Goal: Task Accomplishment & Management: Complete application form

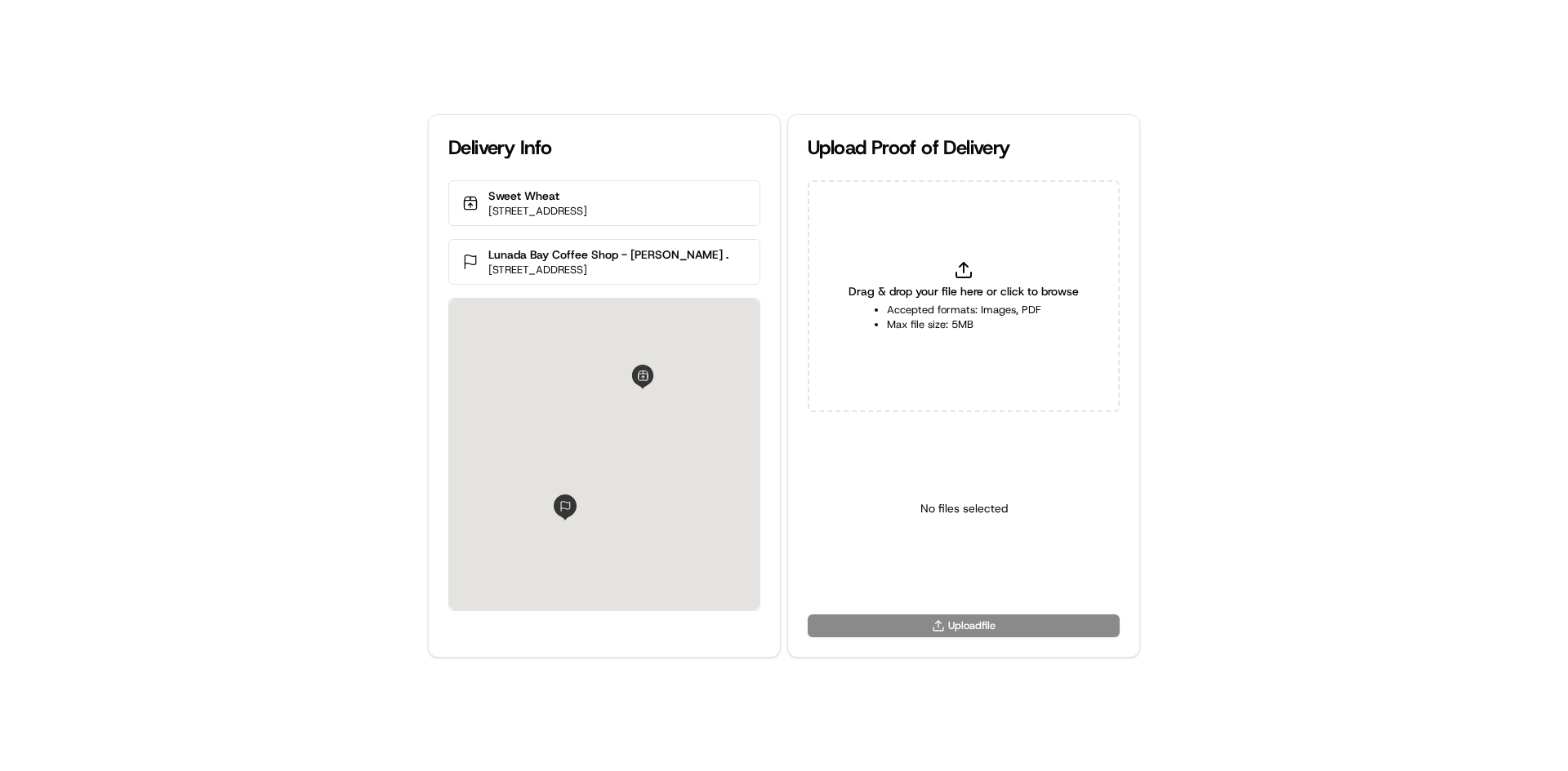
click at [1079, 290] on span "Drag & drop your file here or click to browse" at bounding box center [963, 291] width 230 height 16
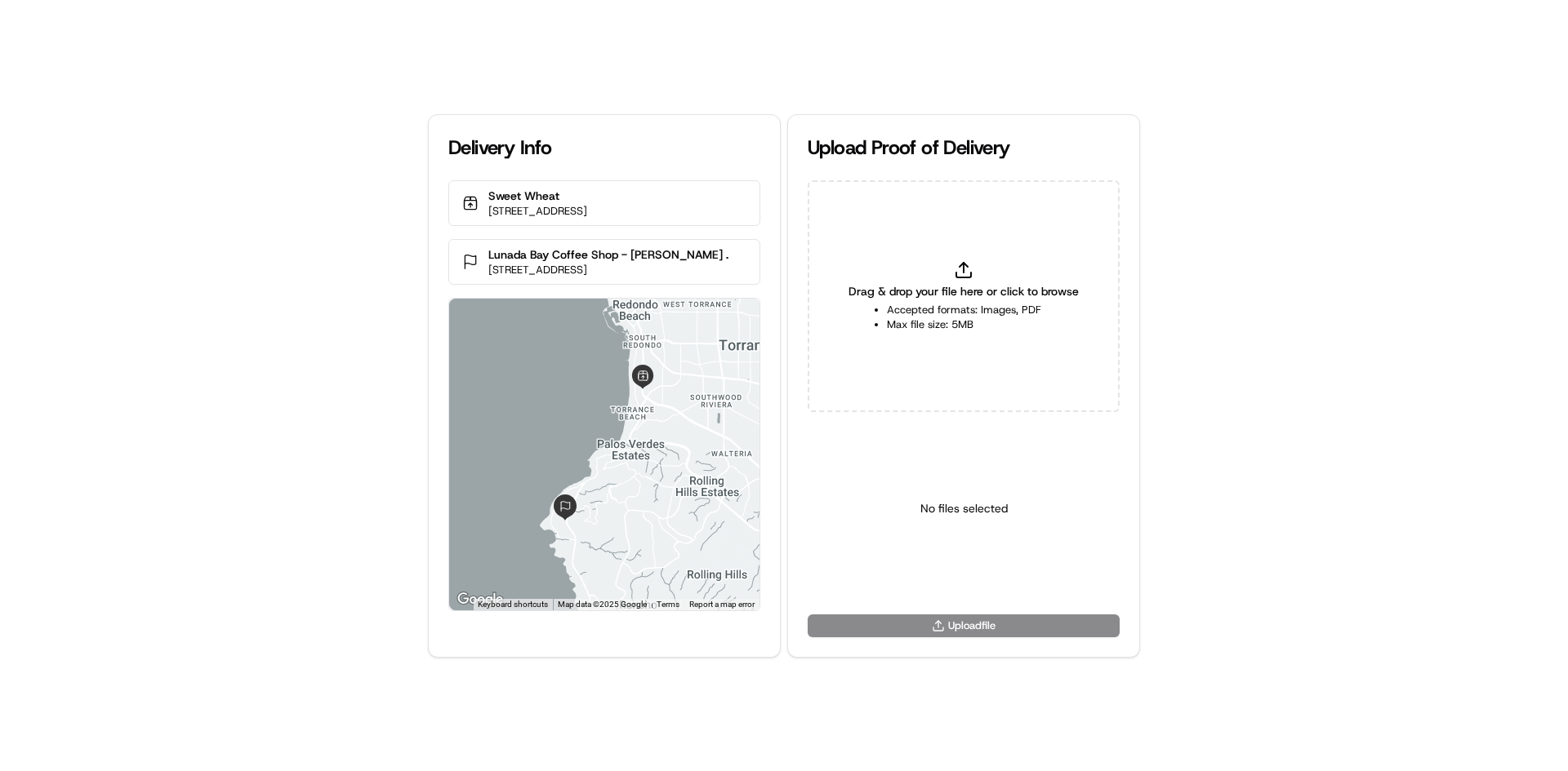
type input "C:\fakepath\WhatsApp Image 2025-03-19 at 11.18.11_b25f7788.jpg"
click at [1027, 575] on html "Delivery Info Sweet Wheat 1430 S Pacific Coast Hwy, Redondo Beach, CA 90277, US…" at bounding box center [784, 385] width 1568 height 771
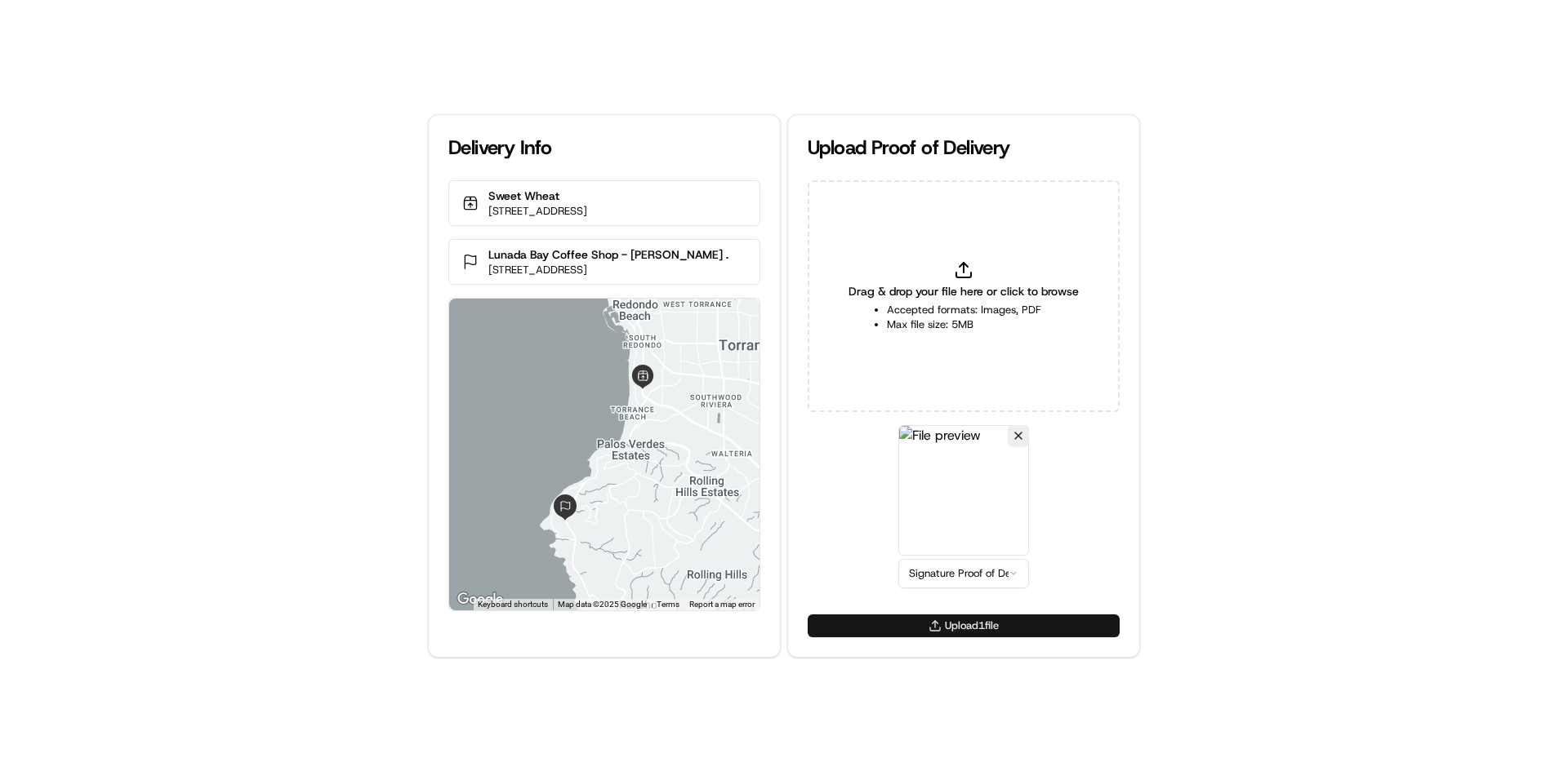
click at [1002, 635] on button "Upload 1 file" at bounding box center [963, 626] width 312 height 23
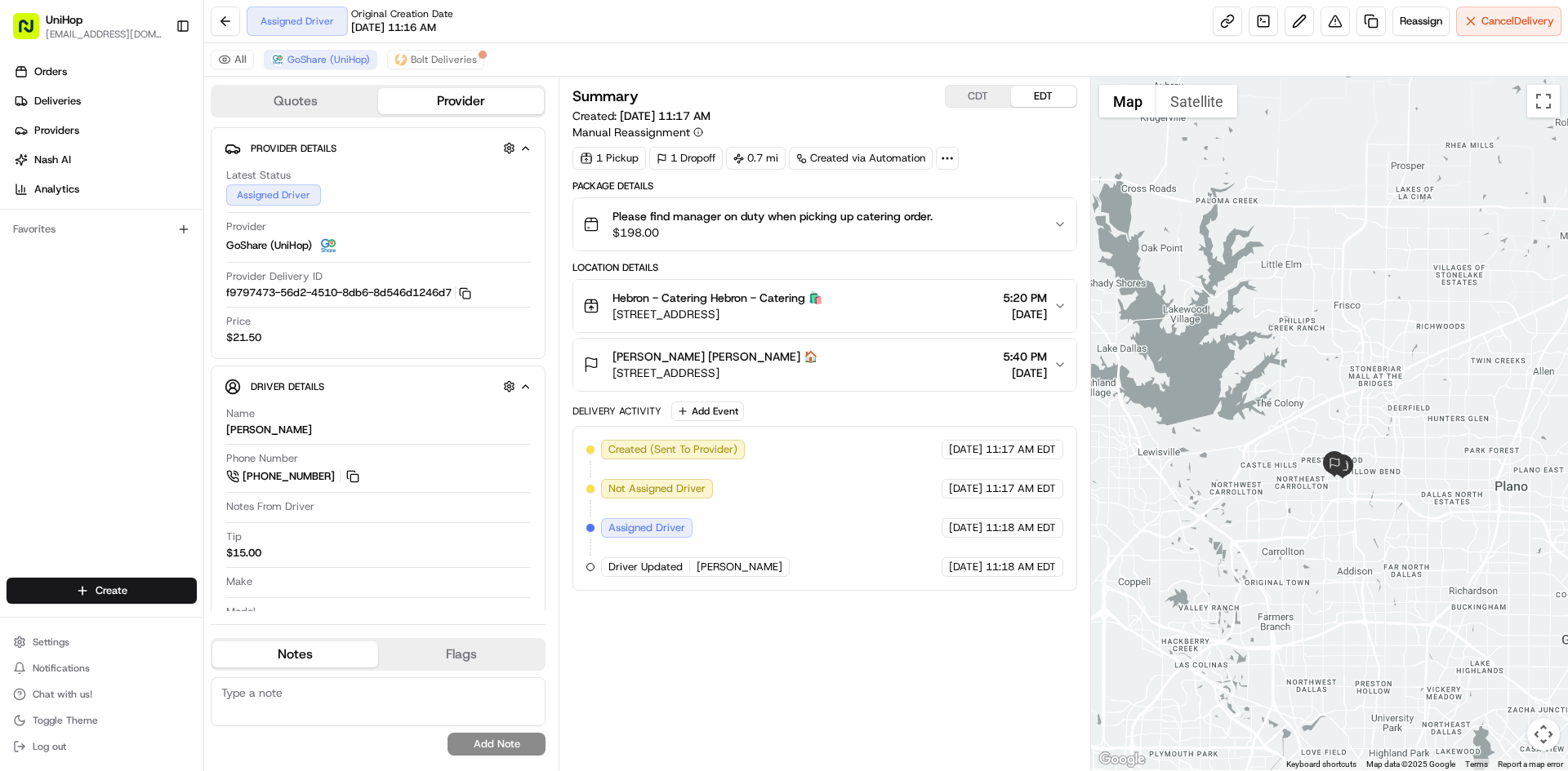
scroll to position [27, 0]
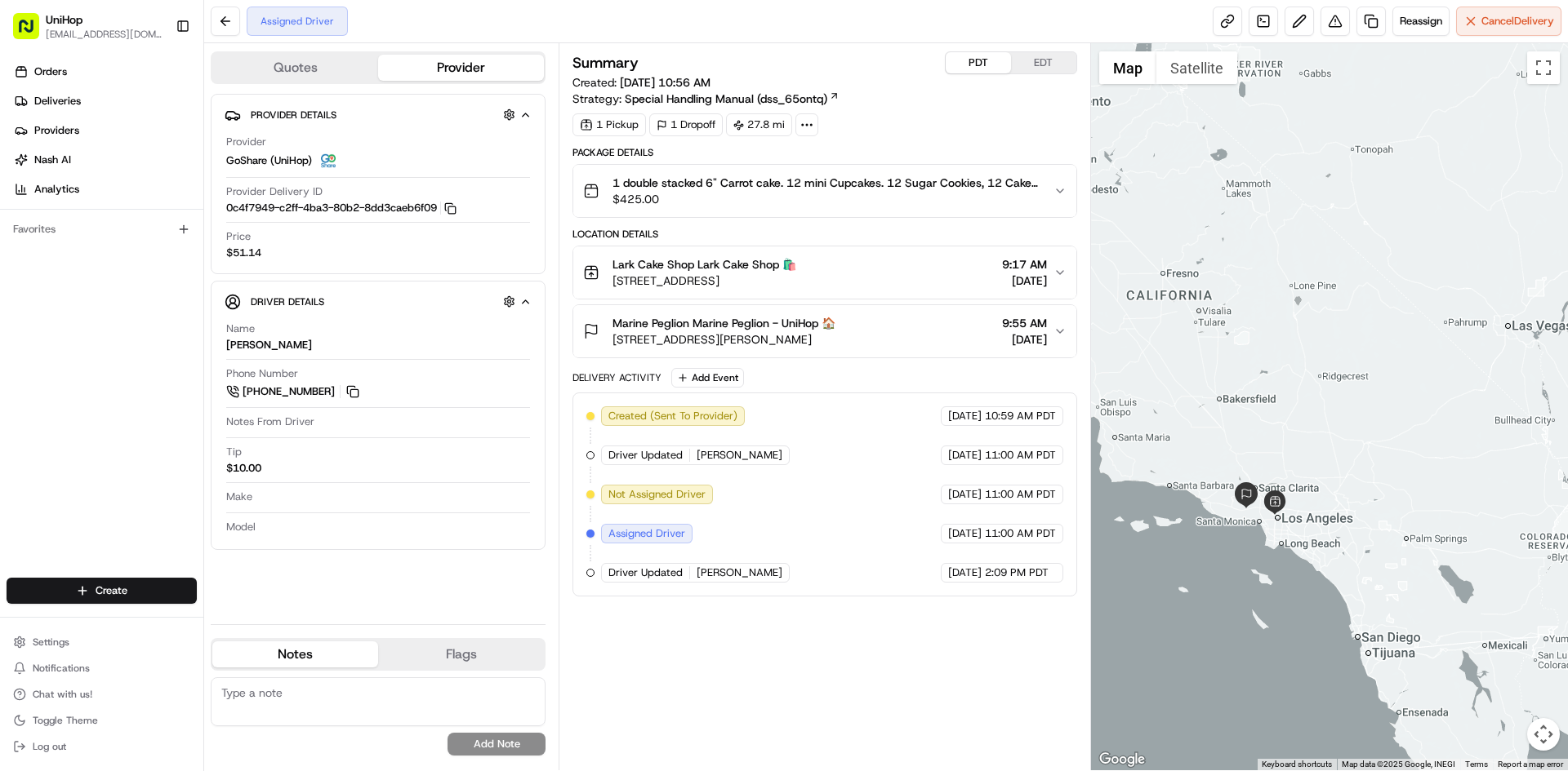
click at [1042, 57] on button "EDT" at bounding box center [1043, 62] width 65 height 21
click at [704, 380] on button "Add Event" at bounding box center [707, 377] width 73 height 20
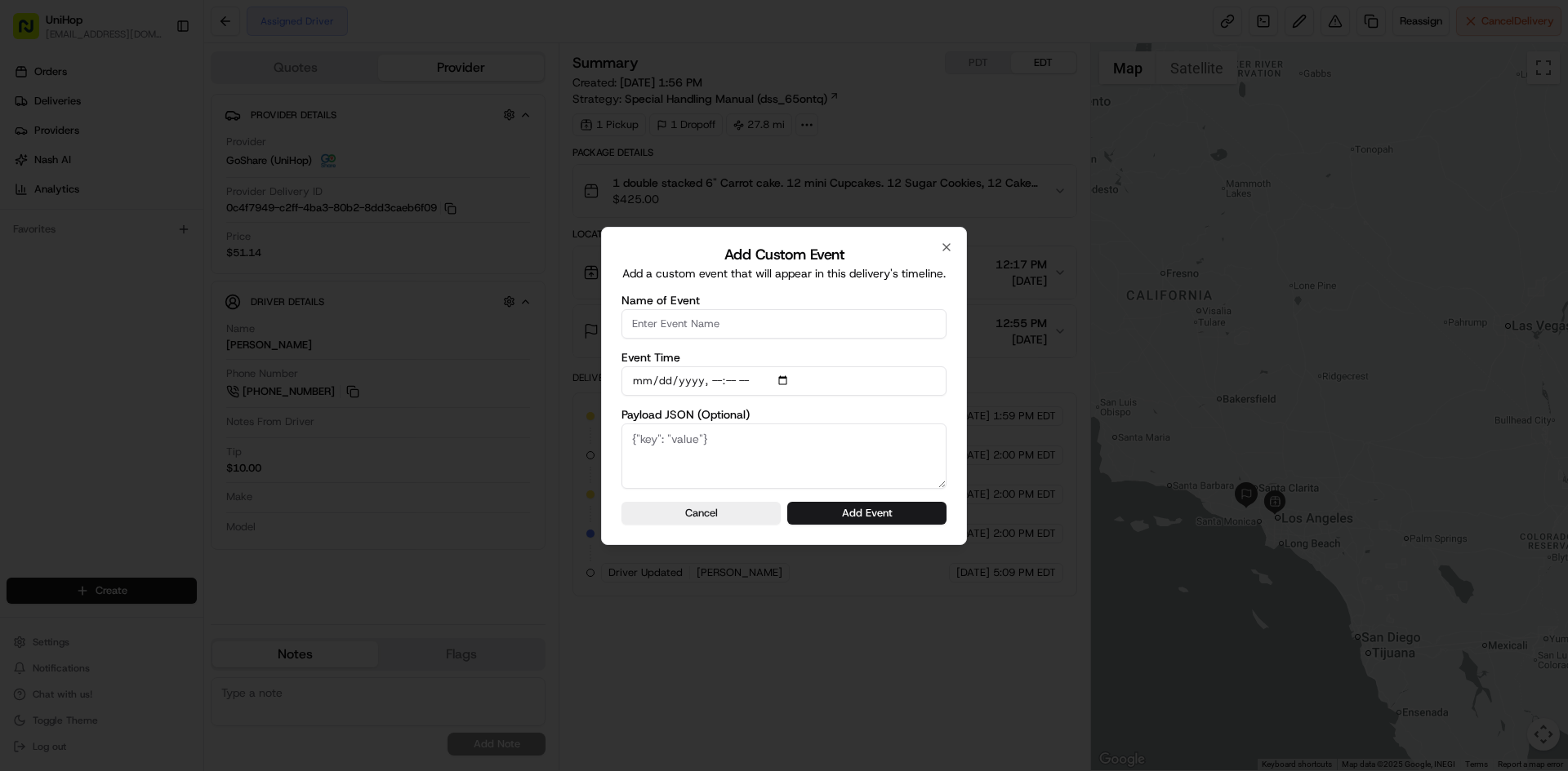
click at [742, 332] on input "Name of Event" at bounding box center [784, 324] width 325 height 29
type input "Driver Confirmed"
click at [782, 376] on input "Event Time" at bounding box center [784, 381] width 325 height 29
type input "[DATE]T10:50"
click at [946, 408] on label "Payload JSON (Optional)" at bounding box center [784, 414] width 325 height 11
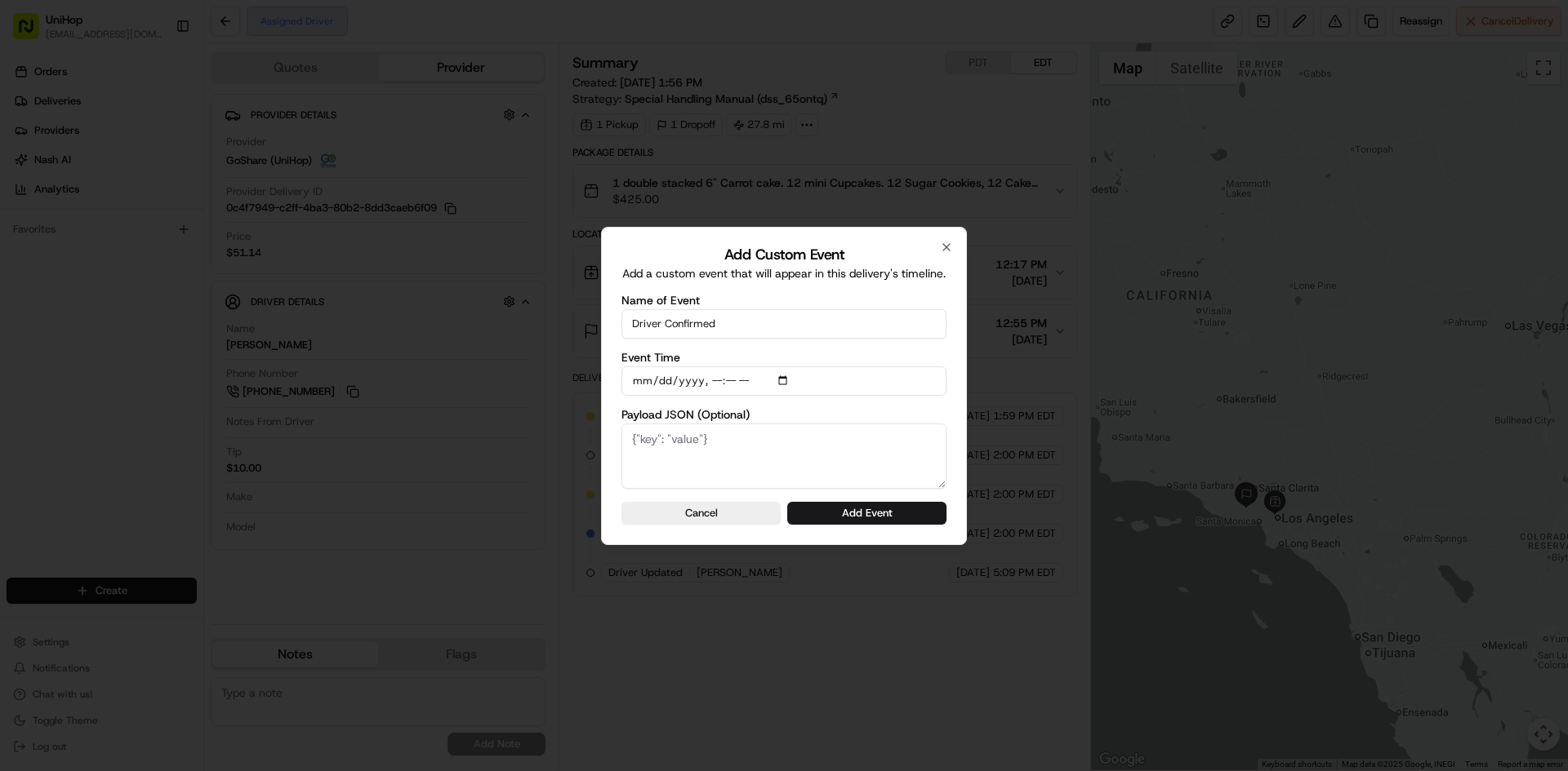
click at [946, 423] on textarea "Payload JSON (Optional)" at bounding box center [784, 455] width 325 height 65
click at [900, 517] on button "Add Event" at bounding box center [866, 513] width 159 height 23
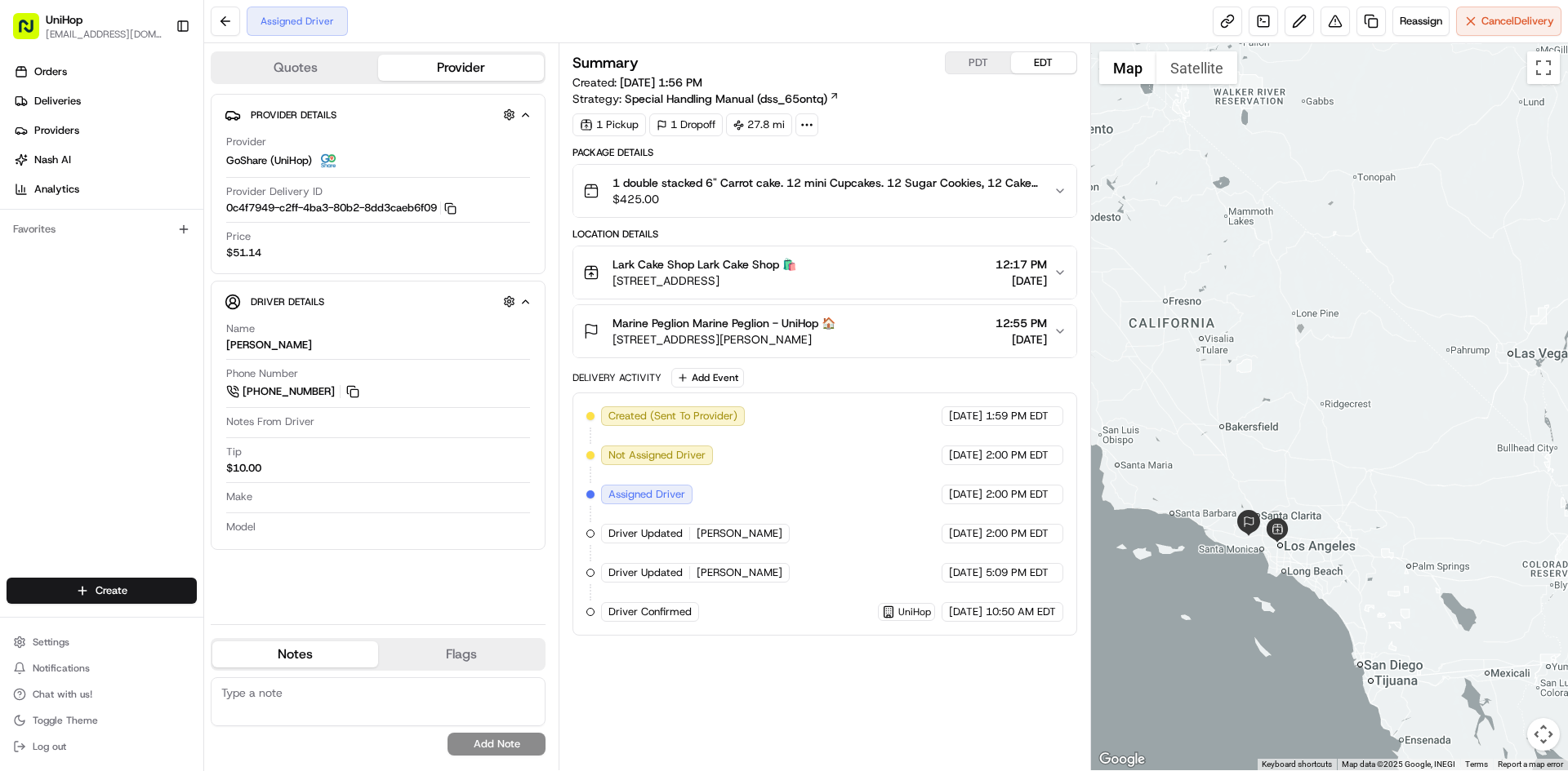
drag, startPoint x: 1212, startPoint y: 153, endPoint x: 1216, endPoint y: 183, distance: 30.3
click at [1216, 183] on div at bounding box center [1329, 407] width 477 height 727
click at [90, 416] on div "Orders Deliveries Providers [PERSON_NAME] Analytics Favorites" at bounding box center [102, 319] width 203 height 535
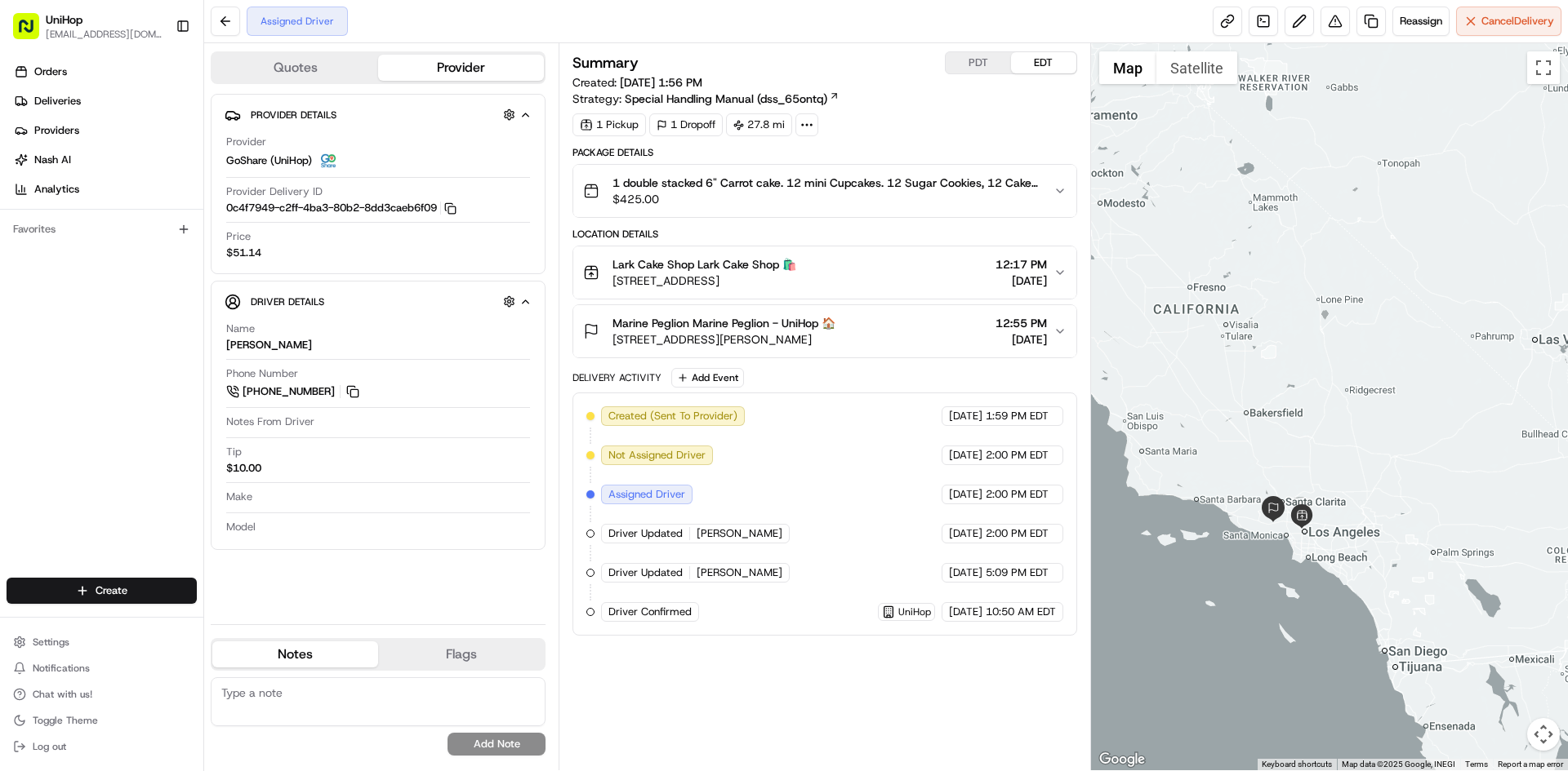
drag, startPoint x: 1335, startPoint y: 284, endPoint x: 1361, endPoint y: 271, distance: 29.1
click at [1361, 271] on div at bounding box center [1329, 407] width 477 height 727
click at [902, 319] on div "Marine Peglion Marine Peglion - UniHop 🏠 [STREET_ADDRESS][PERSON_NAME] 12:55 PM…" at bounding box center [817, 331] width 469 height 33
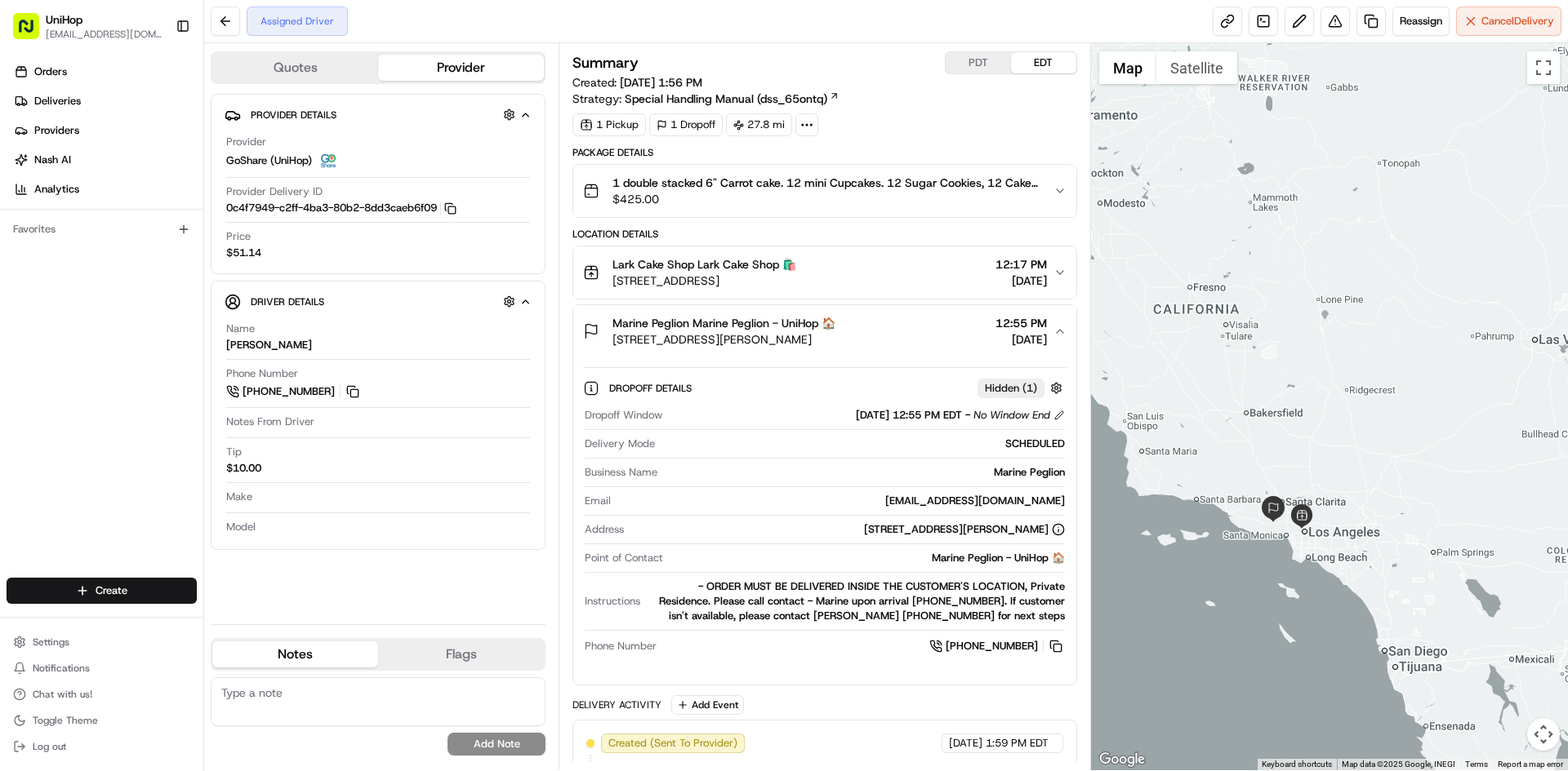
click at [902, 320] on div "Marine Peglion Marine Peglion - UniHop 🏠 [STREET_ADDRESS][PERSON_NAME] 12:55 PM…" at bounding box center [817, 331] width 469 height 33
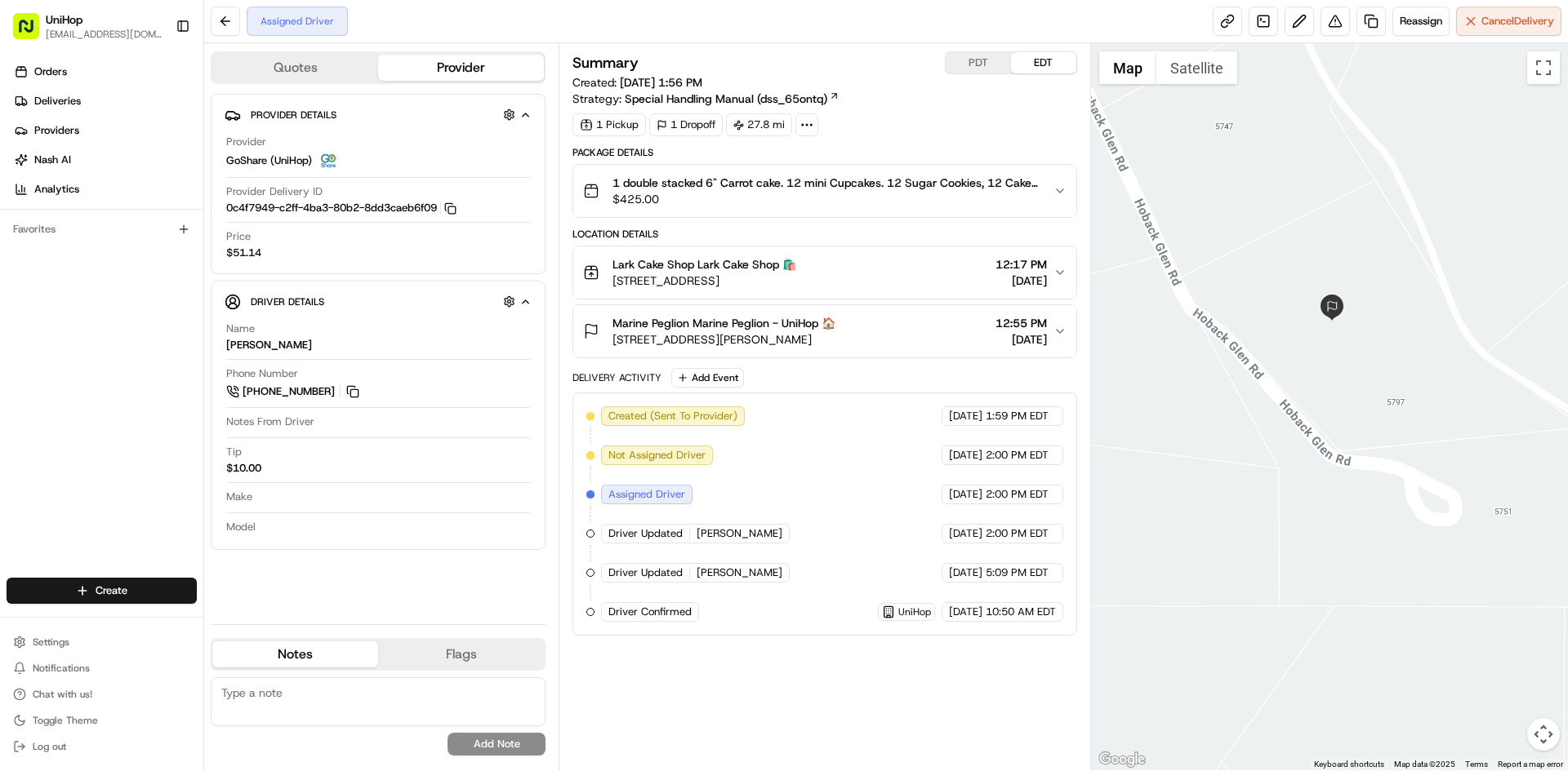
drag, startPoint x: 1230, startPoint y: 250, endPoint x: 1261, endPoint y: 338, distance: 93.3
click at [1261, 338] on div at bounding box center [1329, 407] width 477 height 727
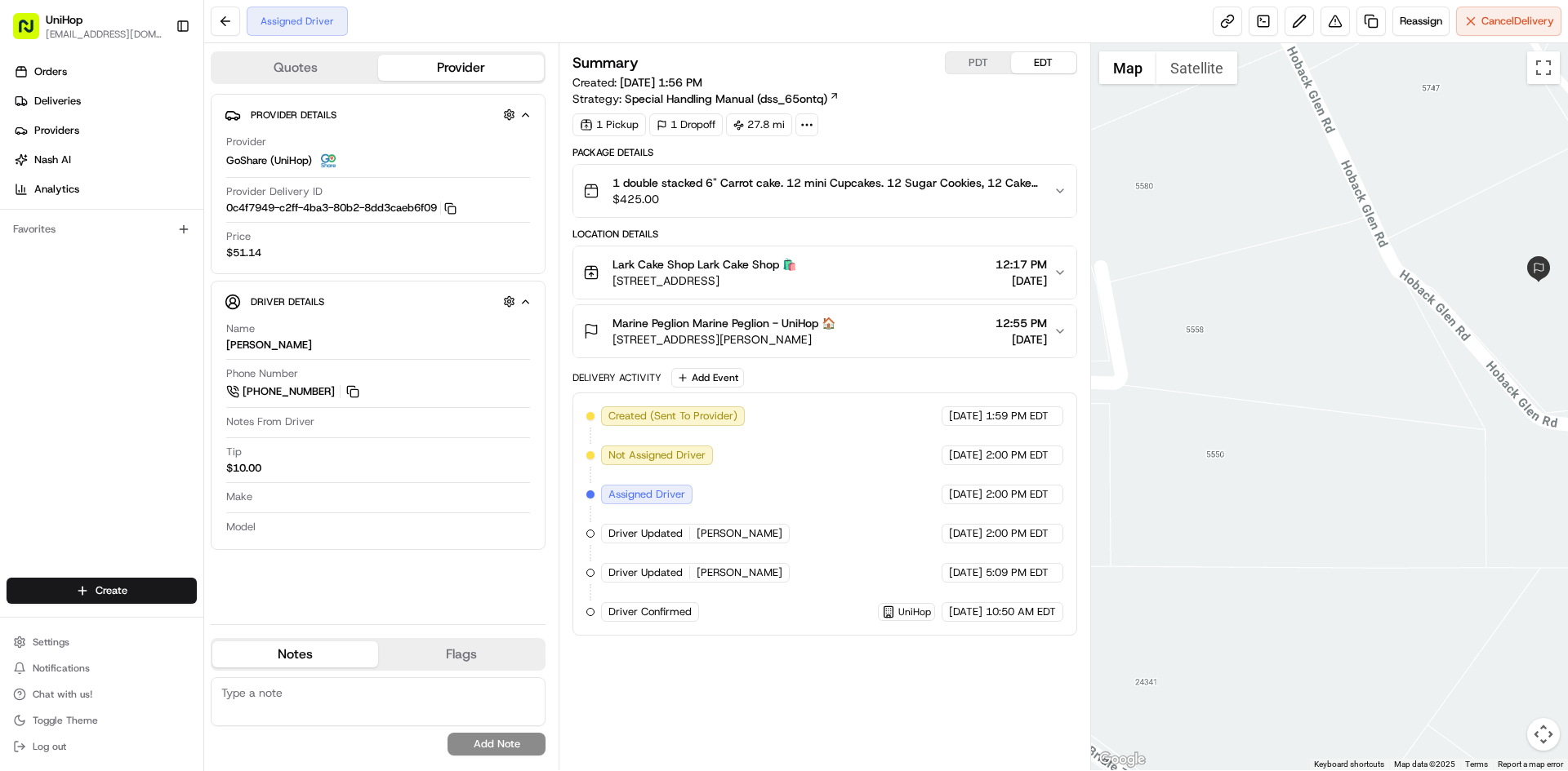
drag, startPoint x: 1151, startPoint y: 492, endPoint x: 1203, endPoint y: 437, distance: 75.7
click at [1194, 451] on div at bounding box center [1329, 407] width 477 height 727
drag, startPoint x: 1311, startPoint y: 293, endPoint x: 1277, endPoint y: 378, distance: 91.5
click at [1277, 378] on div at bounding box center [1329, 407] width 477 height 727
click at [1210, 49] on div at bounding box center [1329, 407] width 477 height 727
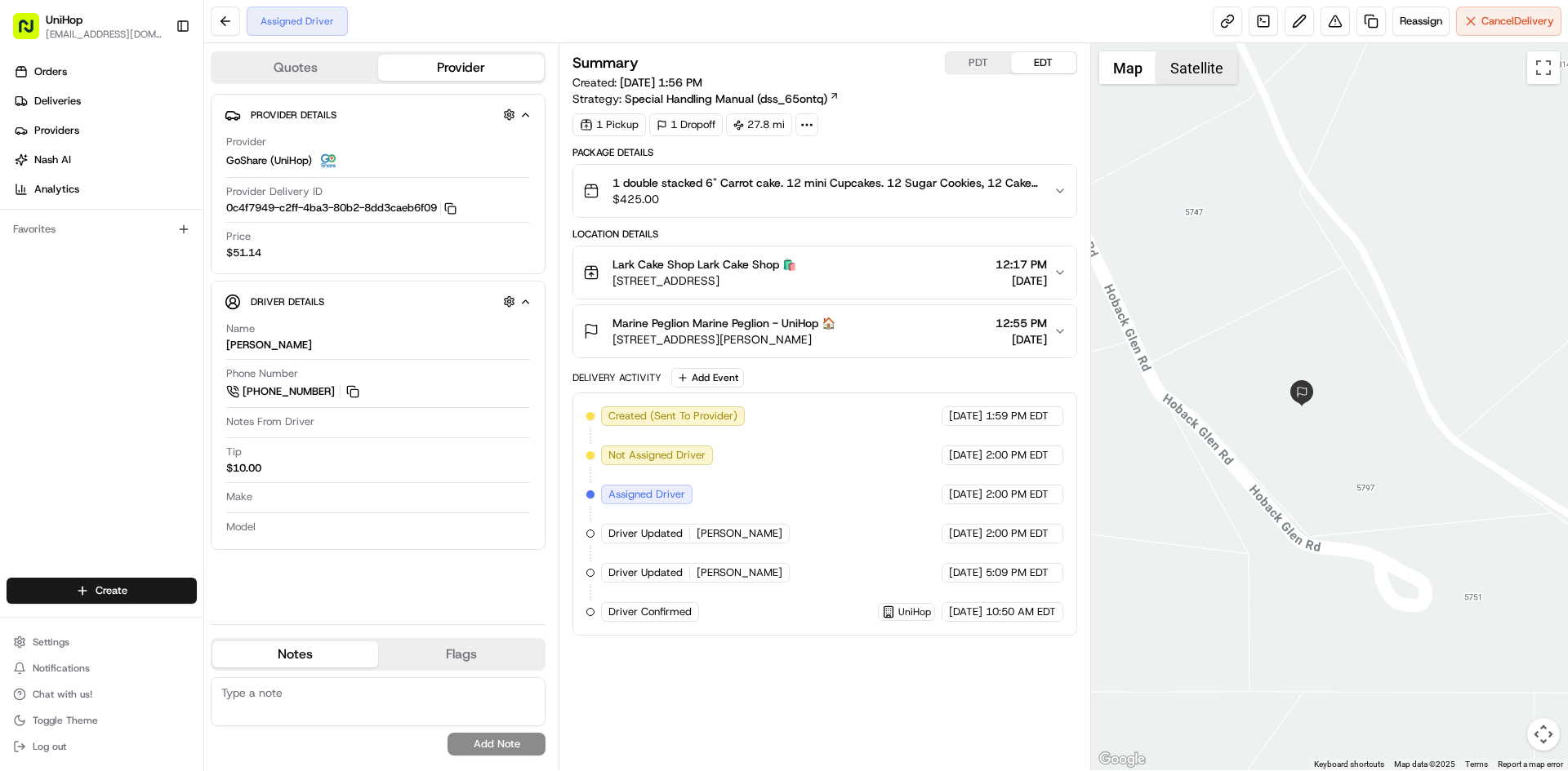
click at [1207, 69] on button "Satellite" at bounding box center [1196, 68] width 81 height 33
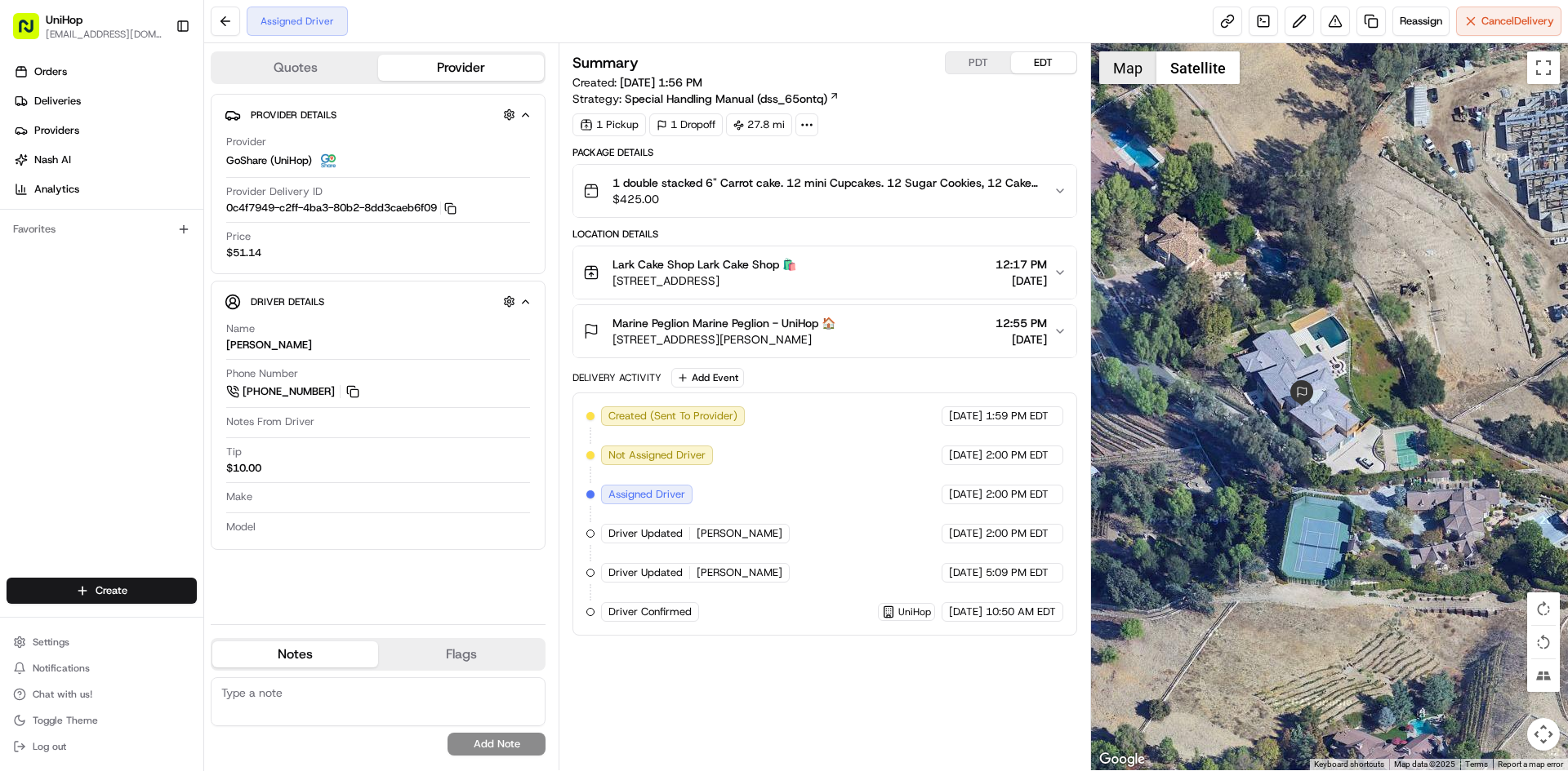
click at [1138, 75] on button "Map" at bounding box center [1127, 68] width 57 height 33
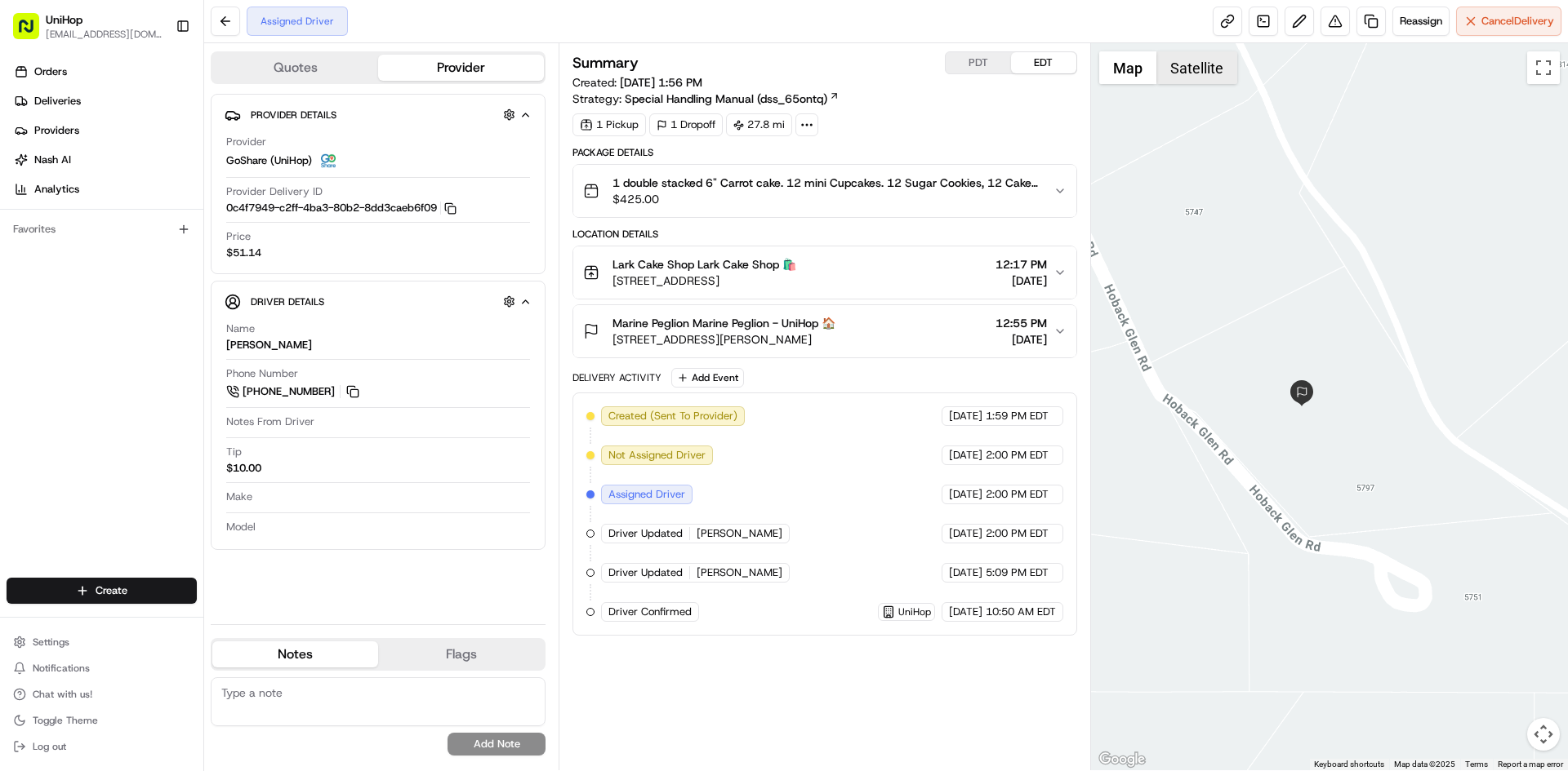
click at [1195, 64] on button "Satellite" at bounding box center [1196, 68] width 81 height 33
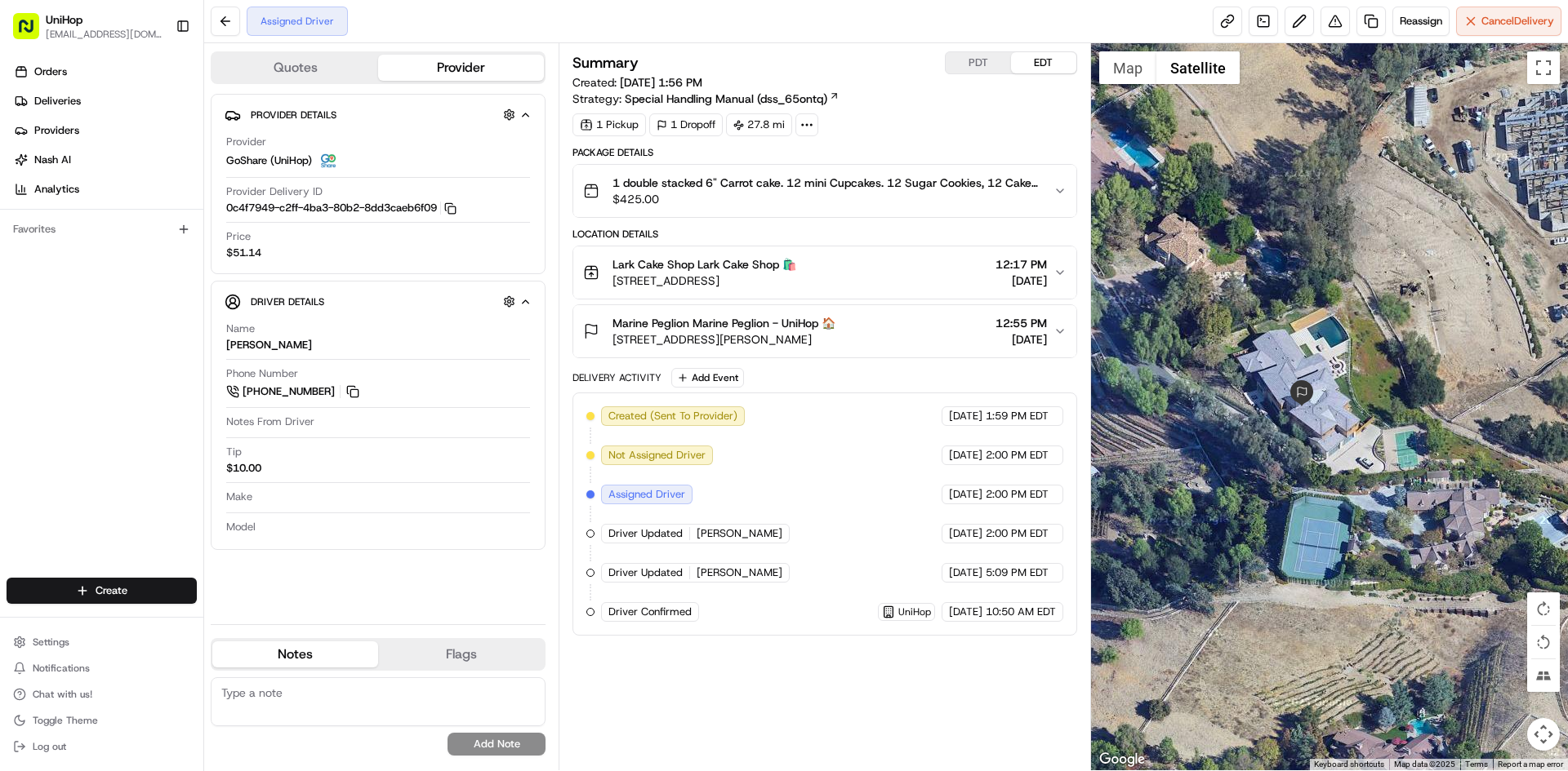
click at [914, 343] on div "Marine Peglion Marine Peglion - UniHop 🏠 [STREET_ADDRESS][PERSON_NAME] 12:55 PM…" at bounding box center [817, 331] width 469 height 33
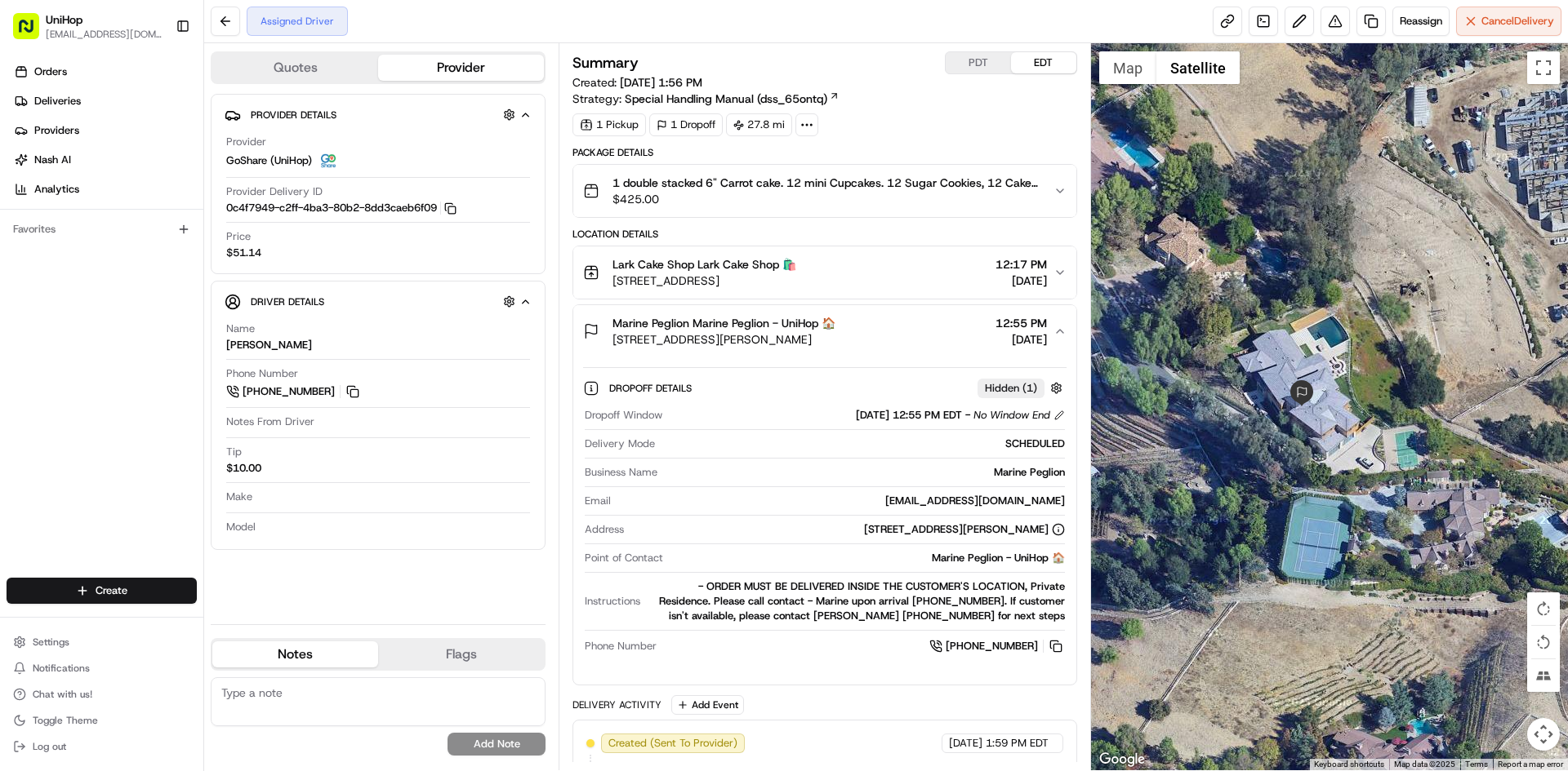
click at [914, 343] on div "Marine Peglion Marine Peglion - UniHop 🏠 [STREET_ADDRESS][PERSON_NAME] 12:55 PM…" at bounding box center [817, 331] width 469 height 33
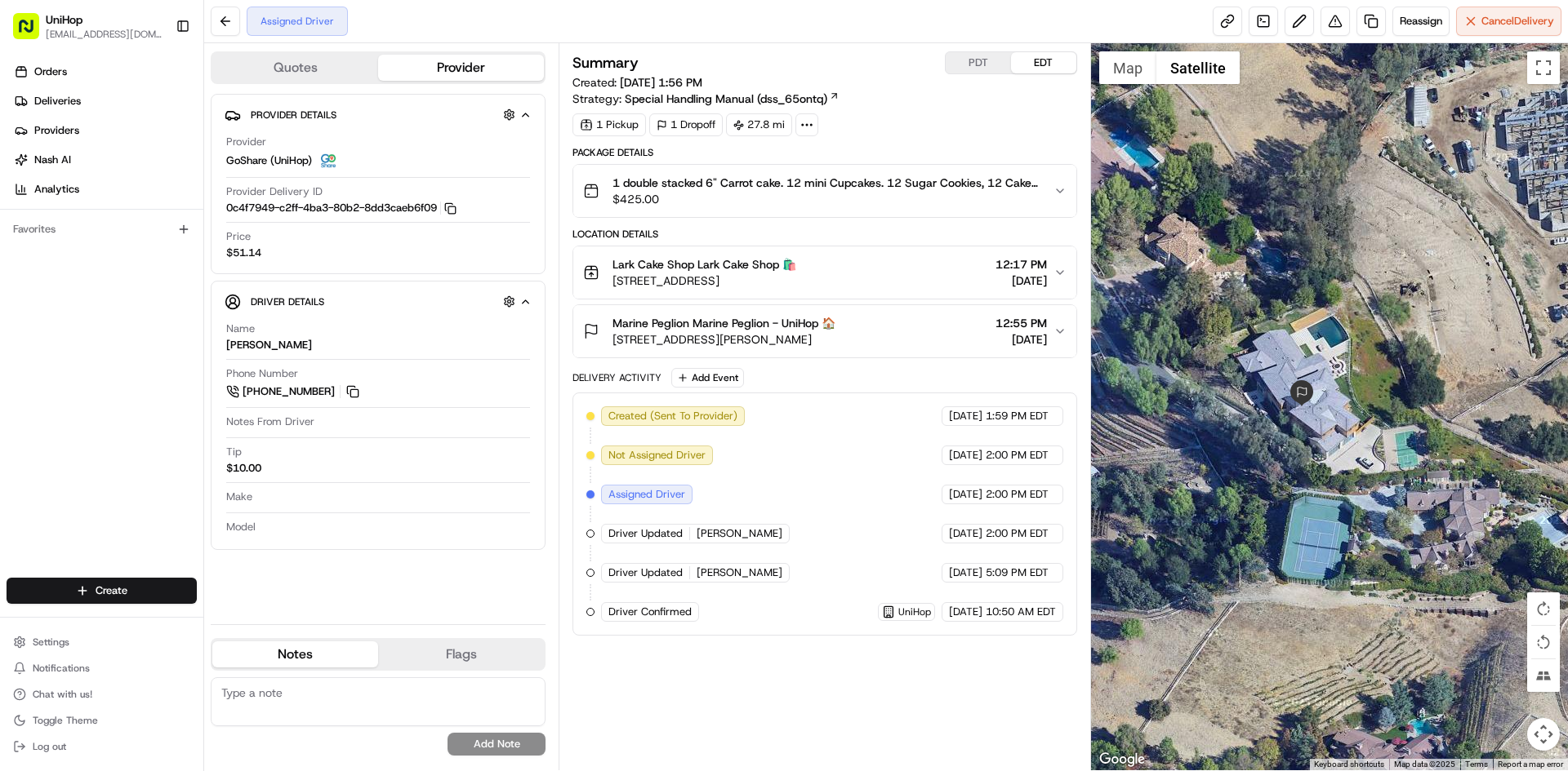
drag, startPoint x: 905, startPoint y: 341, endPoint x: 613, endPoint y: 353, distance: 292.2
click at [613, 353] on button "Marine Peglion Marine Peglion - UniHop 🏠 [STREET_ADDRESS][PERSON_NAME] 12:55 PM…" at bounding box center [824, 331] width 502 height 52
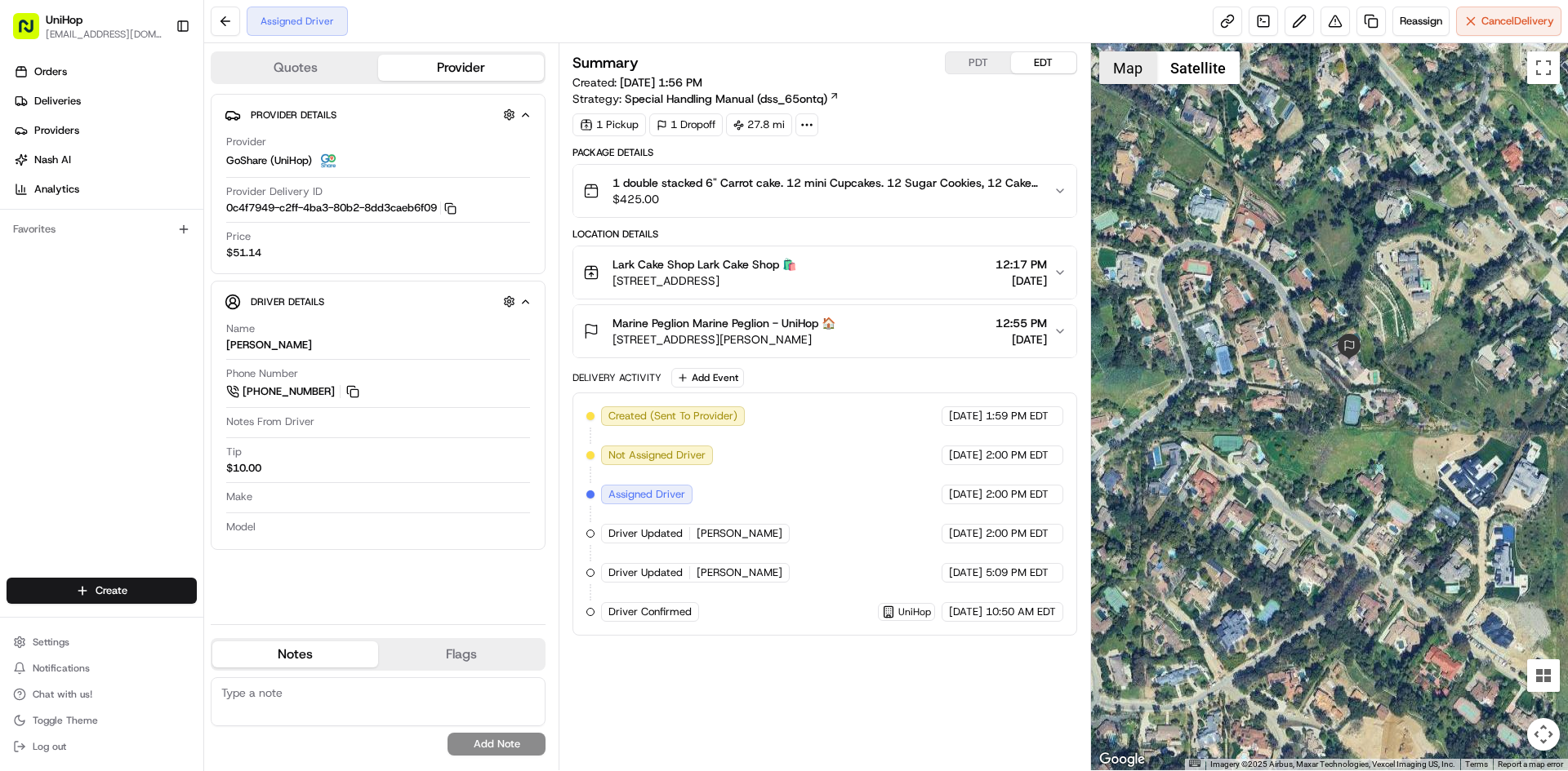
click at [1125, 72] on button "Map" at bounding box center [1127, 68] width 57 height 33
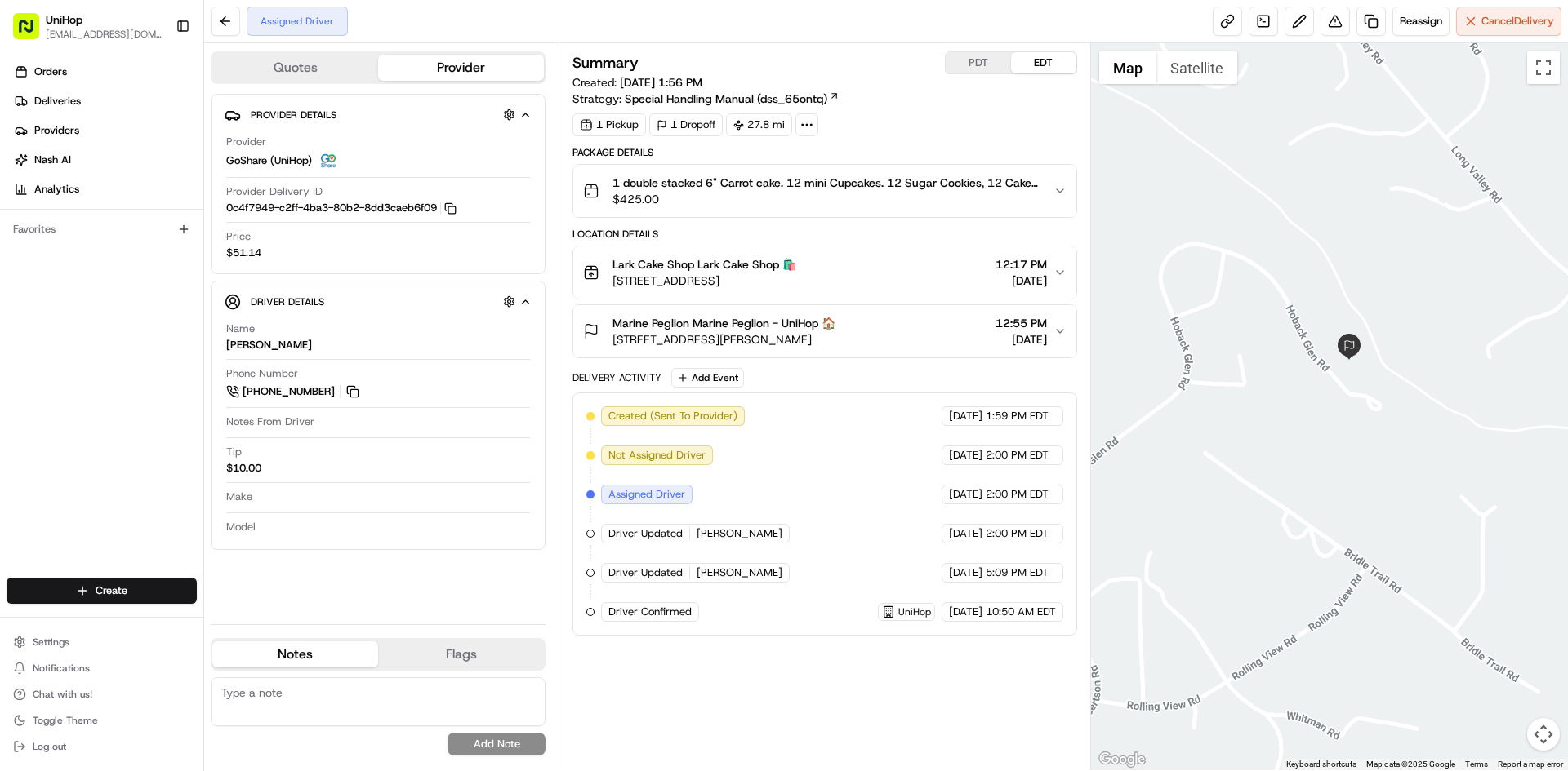
click at [1182, 52] on button "Satellite" at bounding box center [1196, 68] width 81 height 33
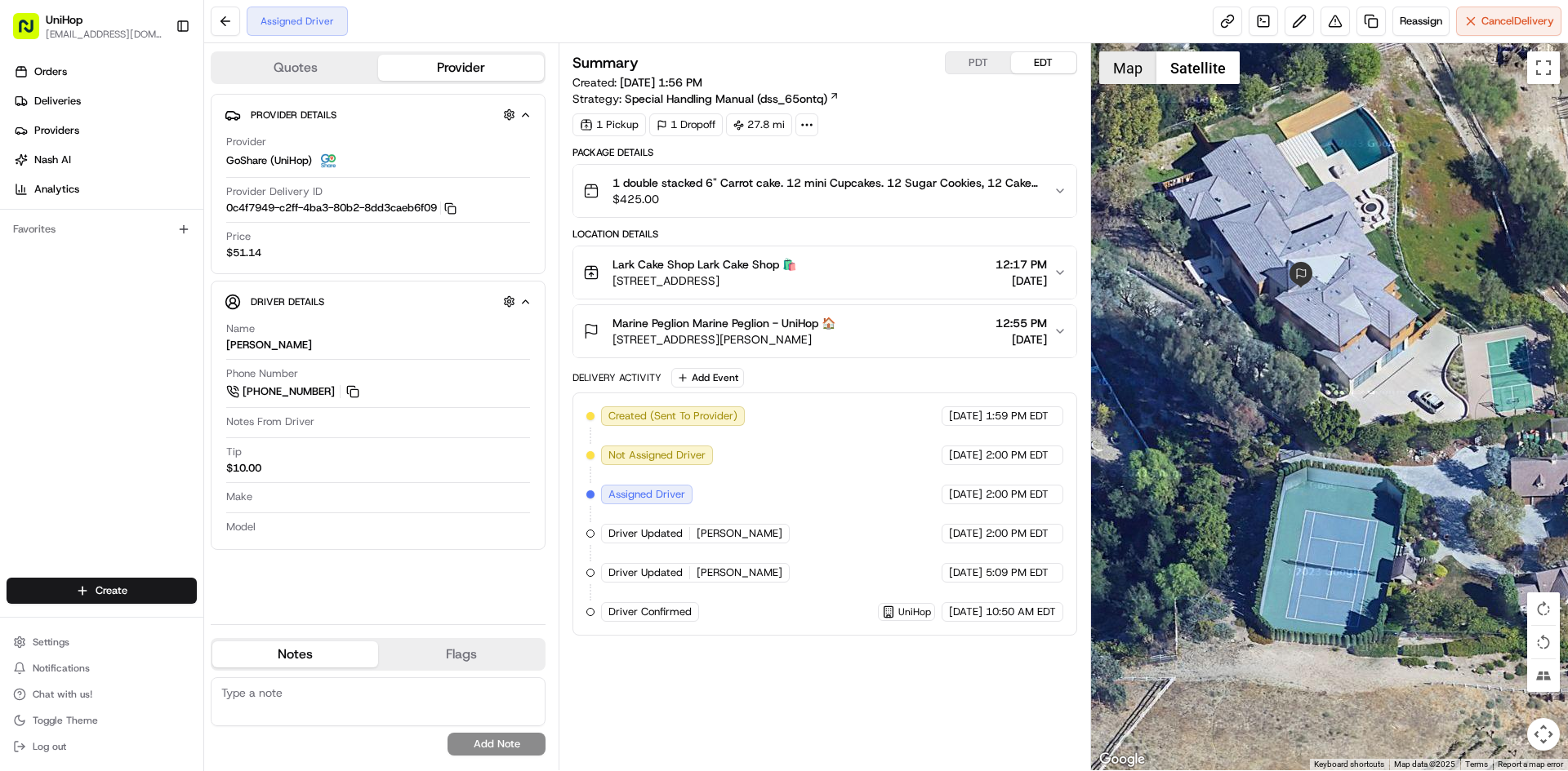
click at [1146, 77] on button "Map" at bounding box center [1127, 68] width 57 height 33
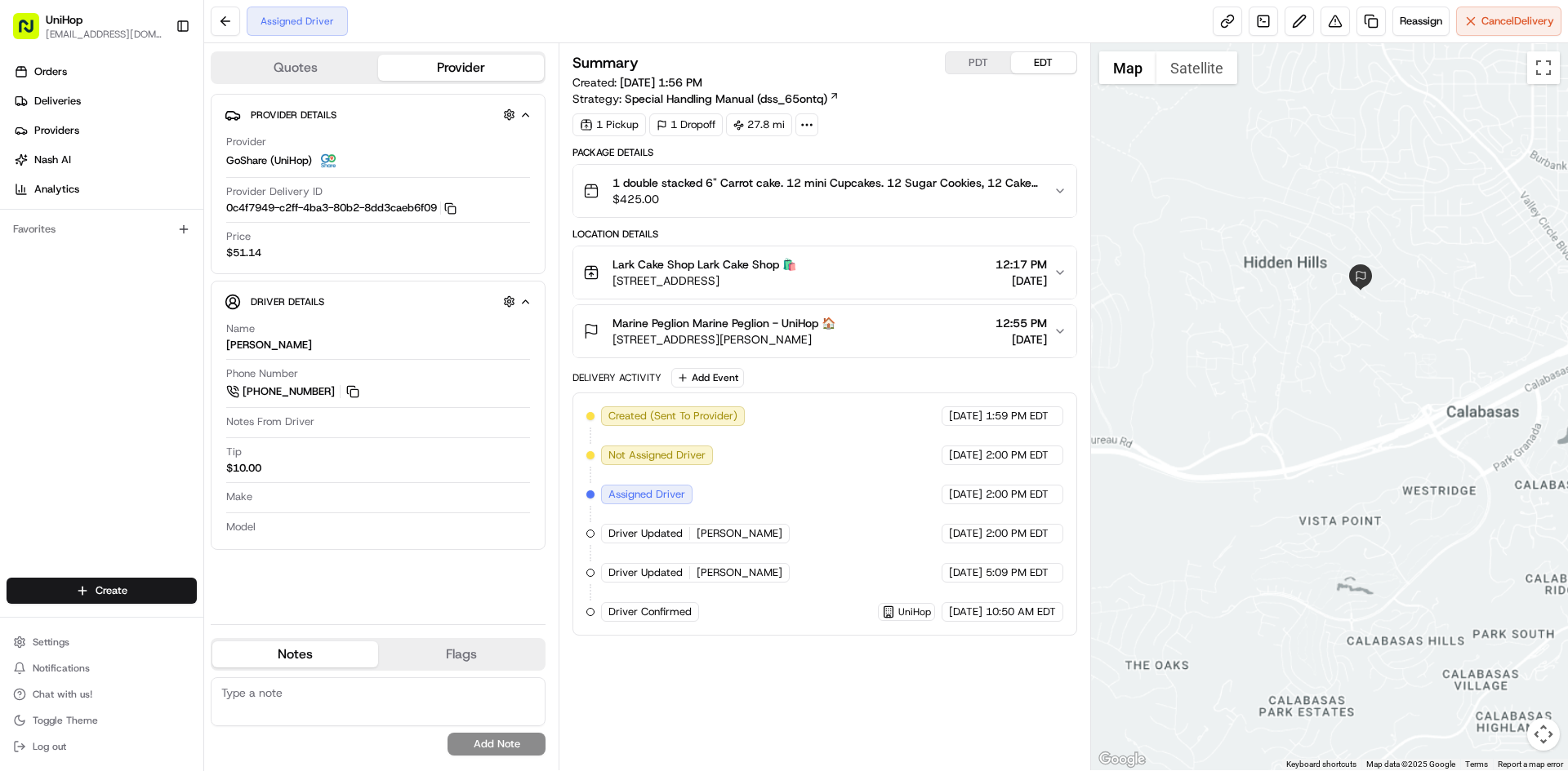
drag, startPoint x: 1462, startPoint y: 398, endPoint x: 1374, endPoint y: 428, distance: 93.0
click at [1385, 428] on div at bounding box center [1329, 407] width 477 height 727
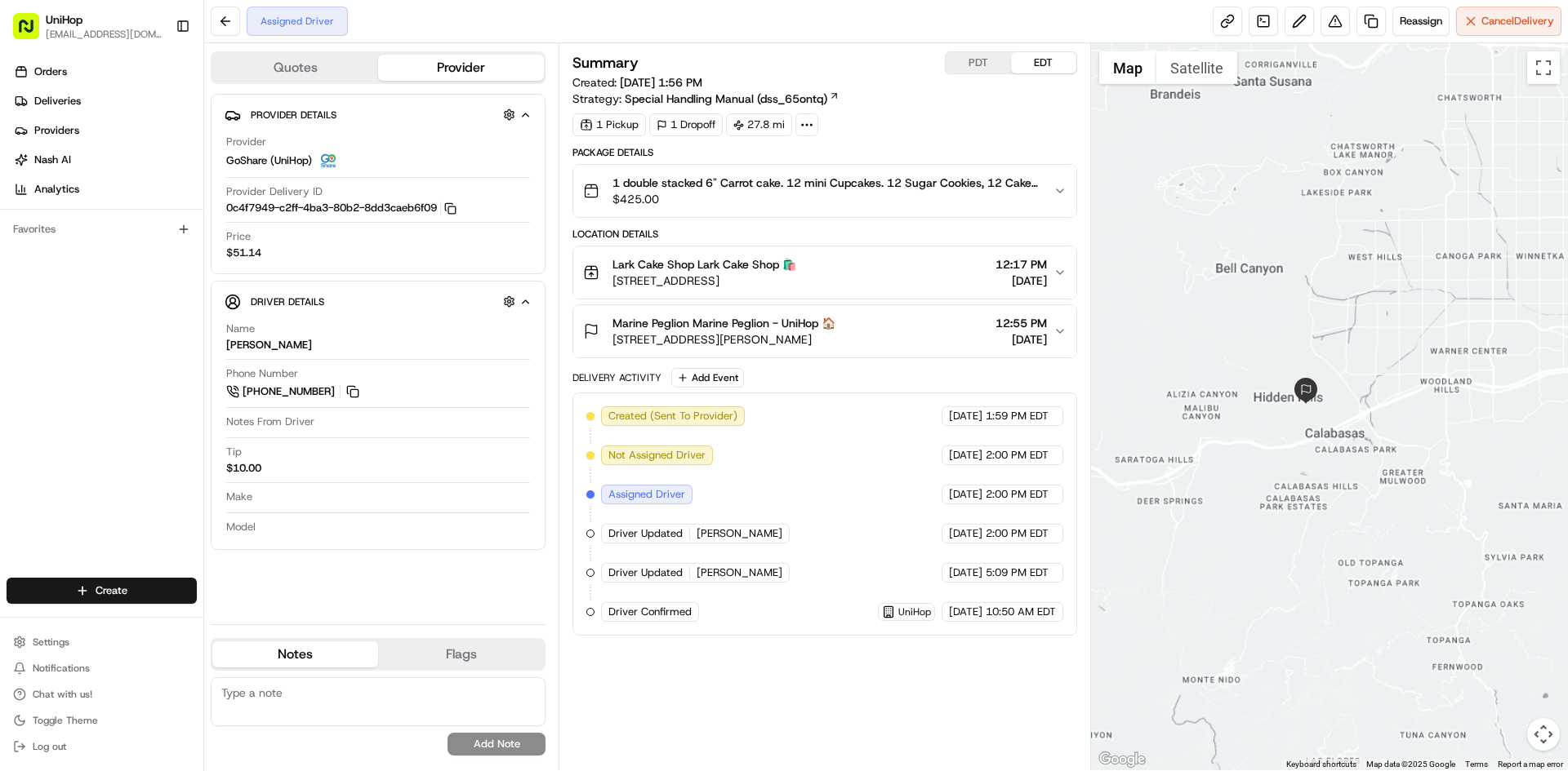
drag, startPoint x: 1410, startPoint y: 362, endPoint x: 1355, endPoint y: 413, distance: 75.0
click at [1357, 413] on div at bounding box center [1329, 407] width 477 height 727
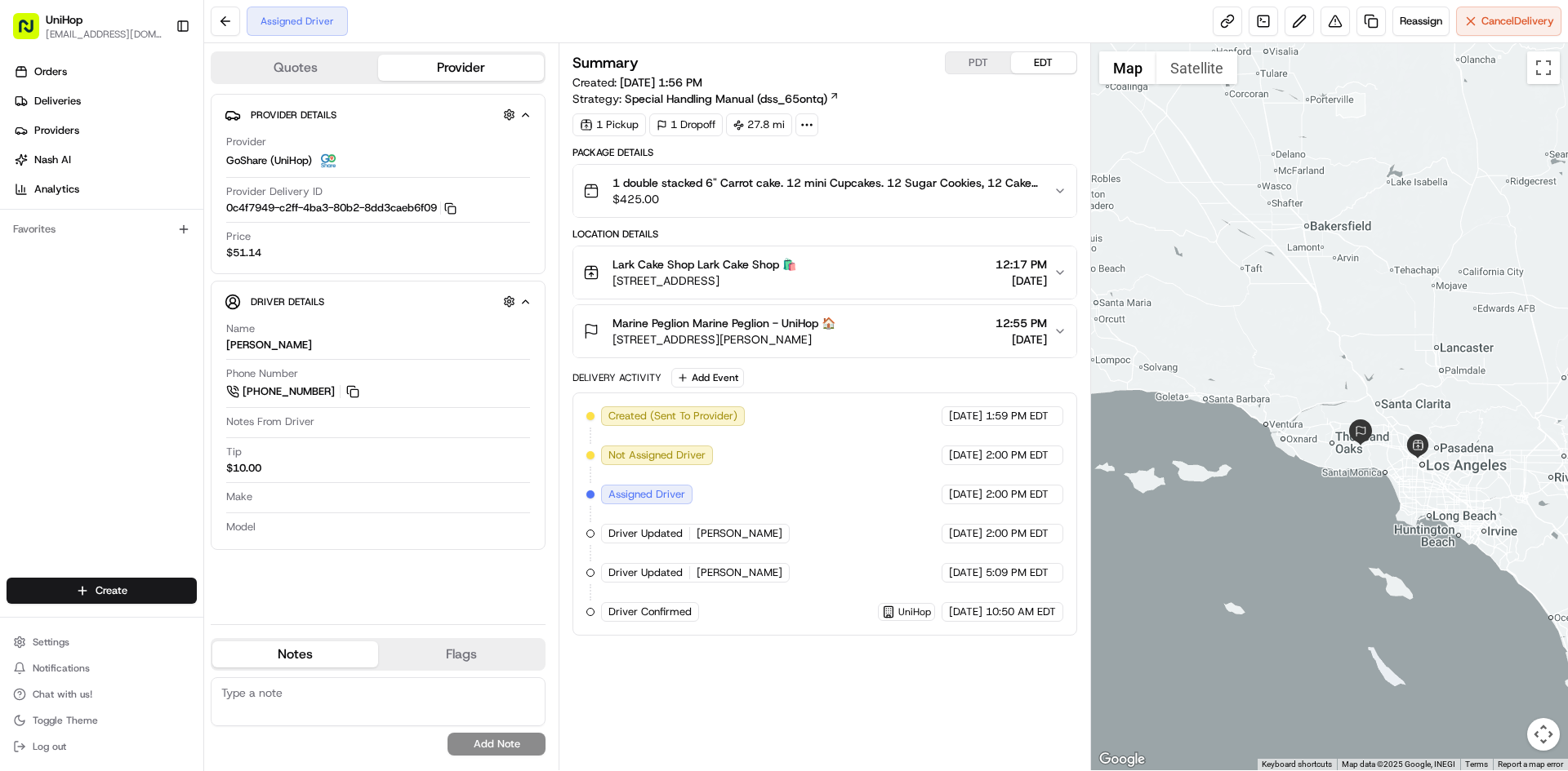
drag, startPoint x: 1438, startPoint y: 448, endPoint x: 1419, endPoint y: 487, distance: 43.4
click at [1419, 486] on div at bounding box center [1329, 407] width 477 height 727
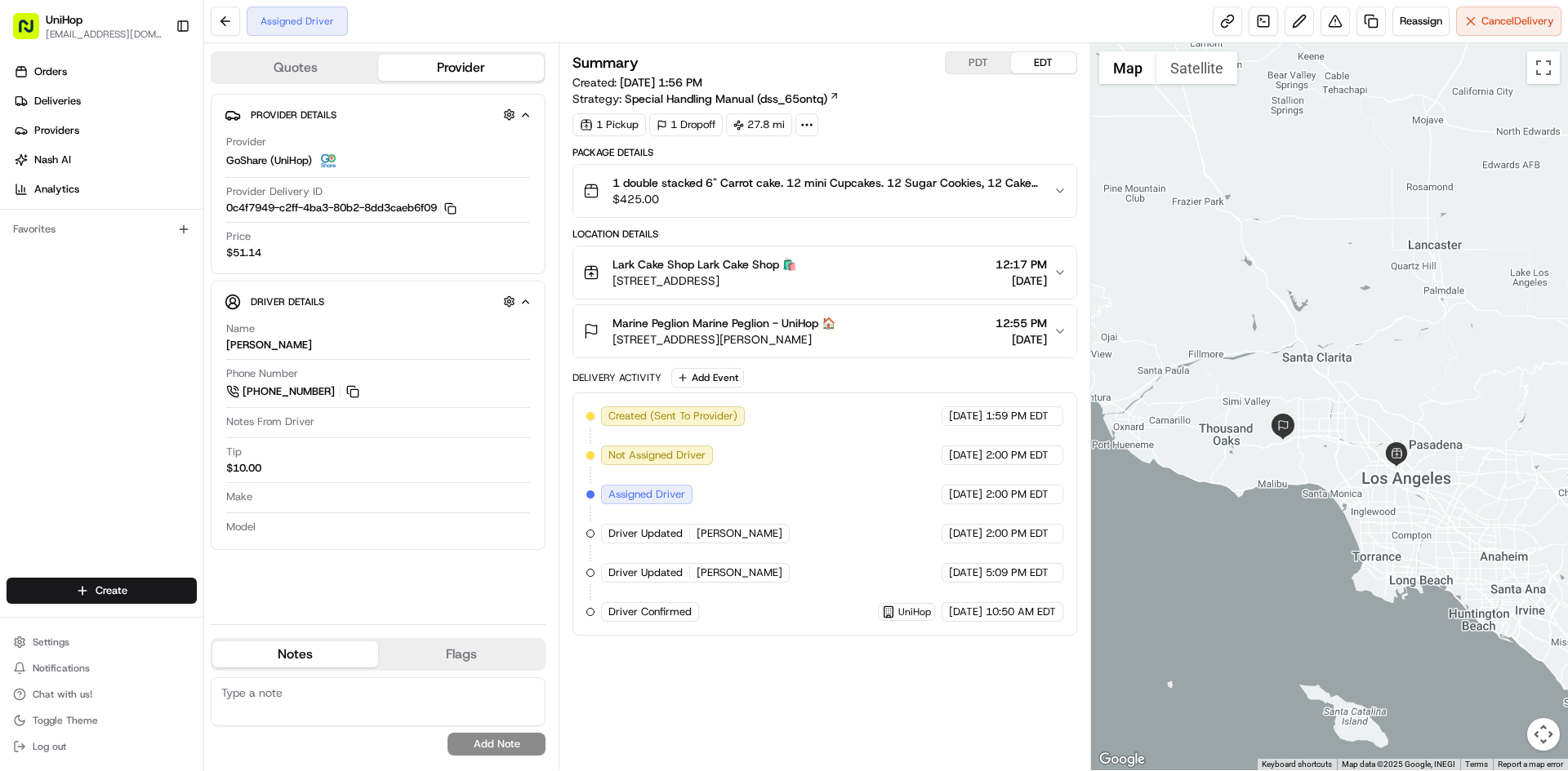
drag, startPoint x: 1361, startPoint y: 514, endPoint x: 1079, endPoint y: 500, distance: 282.3
click at [1358, 546] on div at bounding box center [1329, 407] width 477 height 727
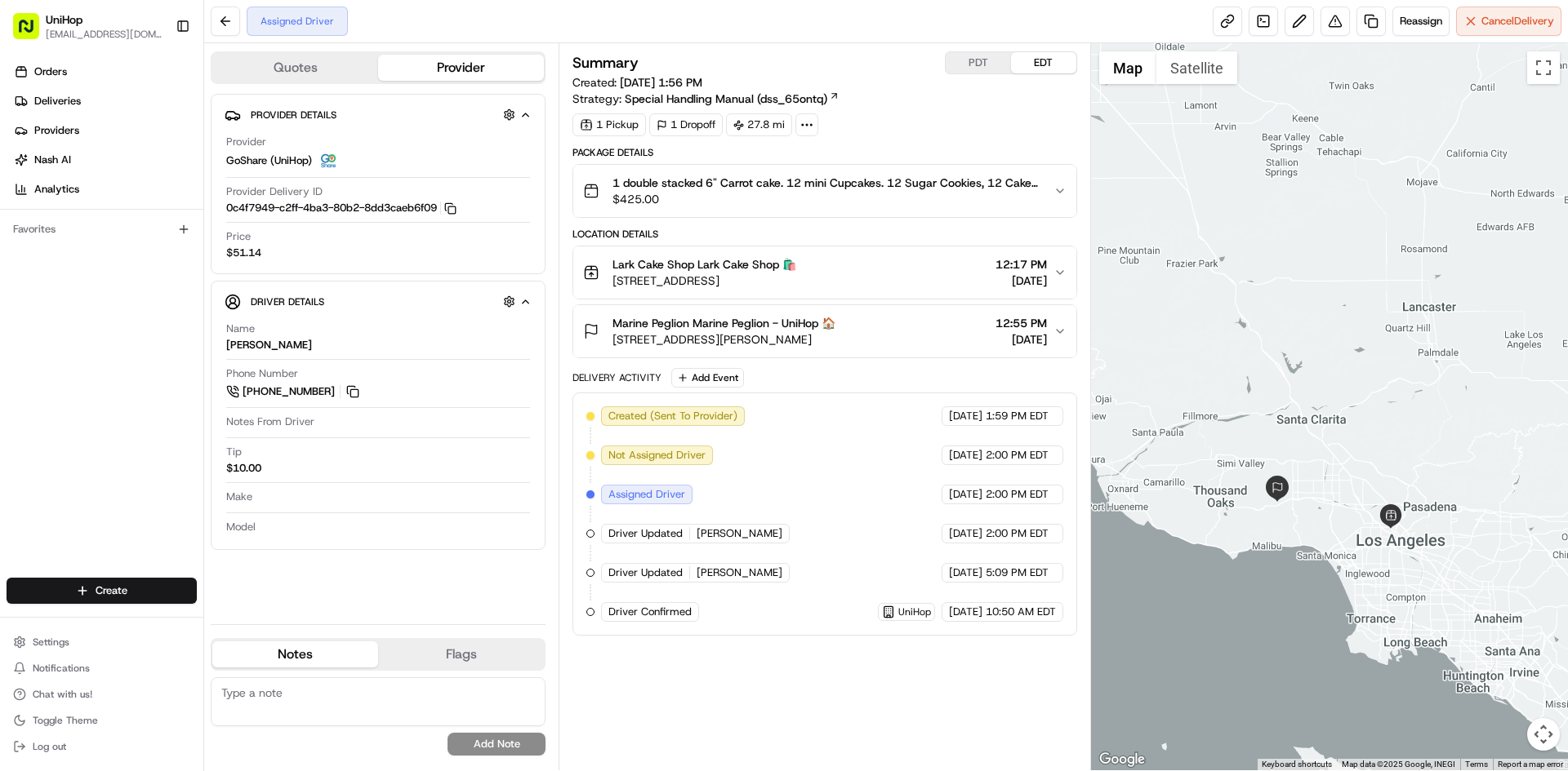
click at [175, 435] on div "Orders Deliveries Providers [PERSON_NAME] Analytics Favorites" at bounding box center [102, 319] width 203 height 535
drag, startPoint x: 1289, startPoint y: 377, endPoint x: 1276, endPoint y: 374, distance: 13.3
click at [1276, 374] on div at bounding box center [1329, 407] width 477 height 727
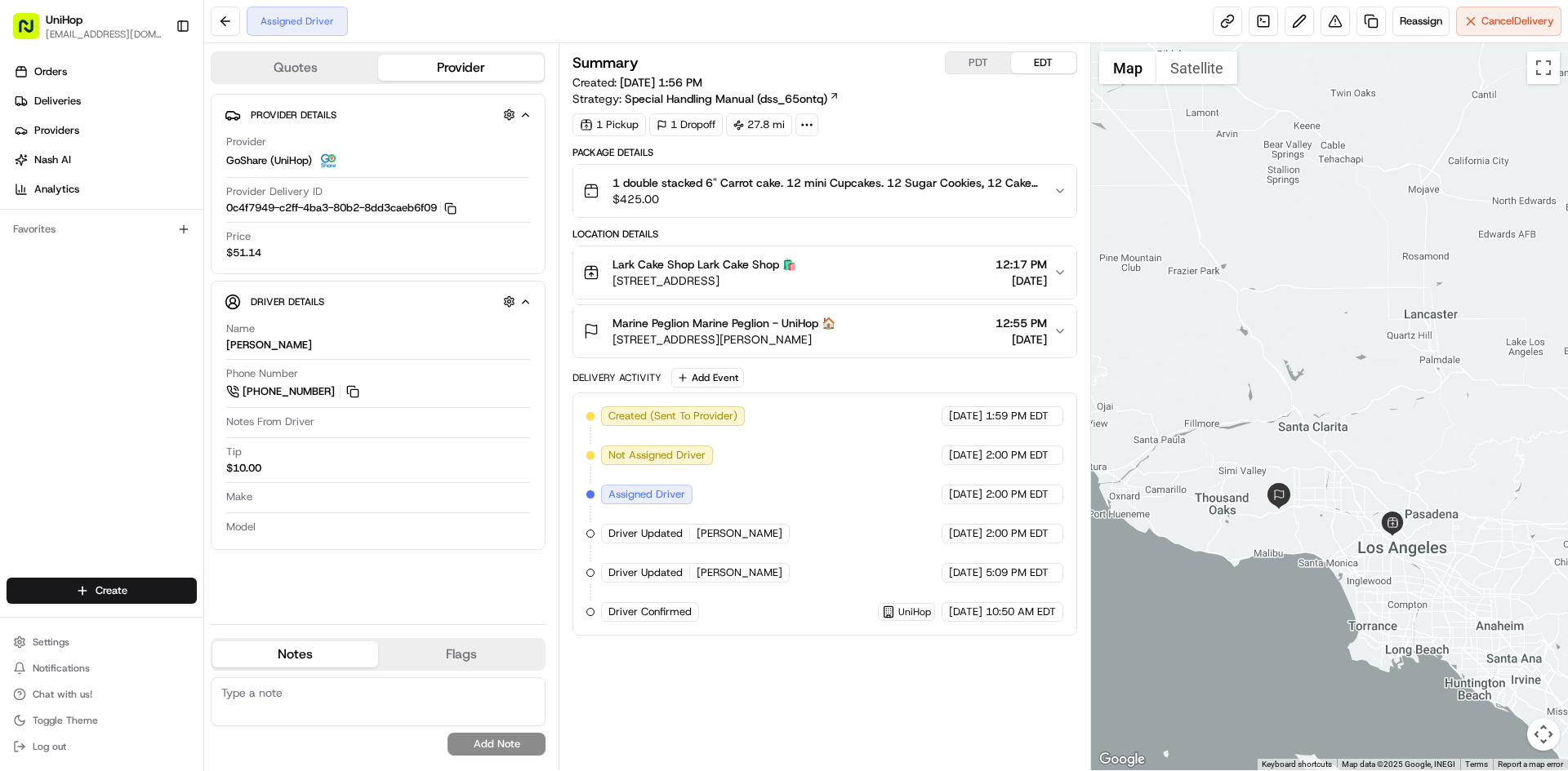
drag, startPoint x: 1371, startPoint y: 369, endPoint x: 1387, endPoint y: 380, distance: 19.4
click at [1387, 380] on div at bounding box center [1329, 407] width 477 height 727
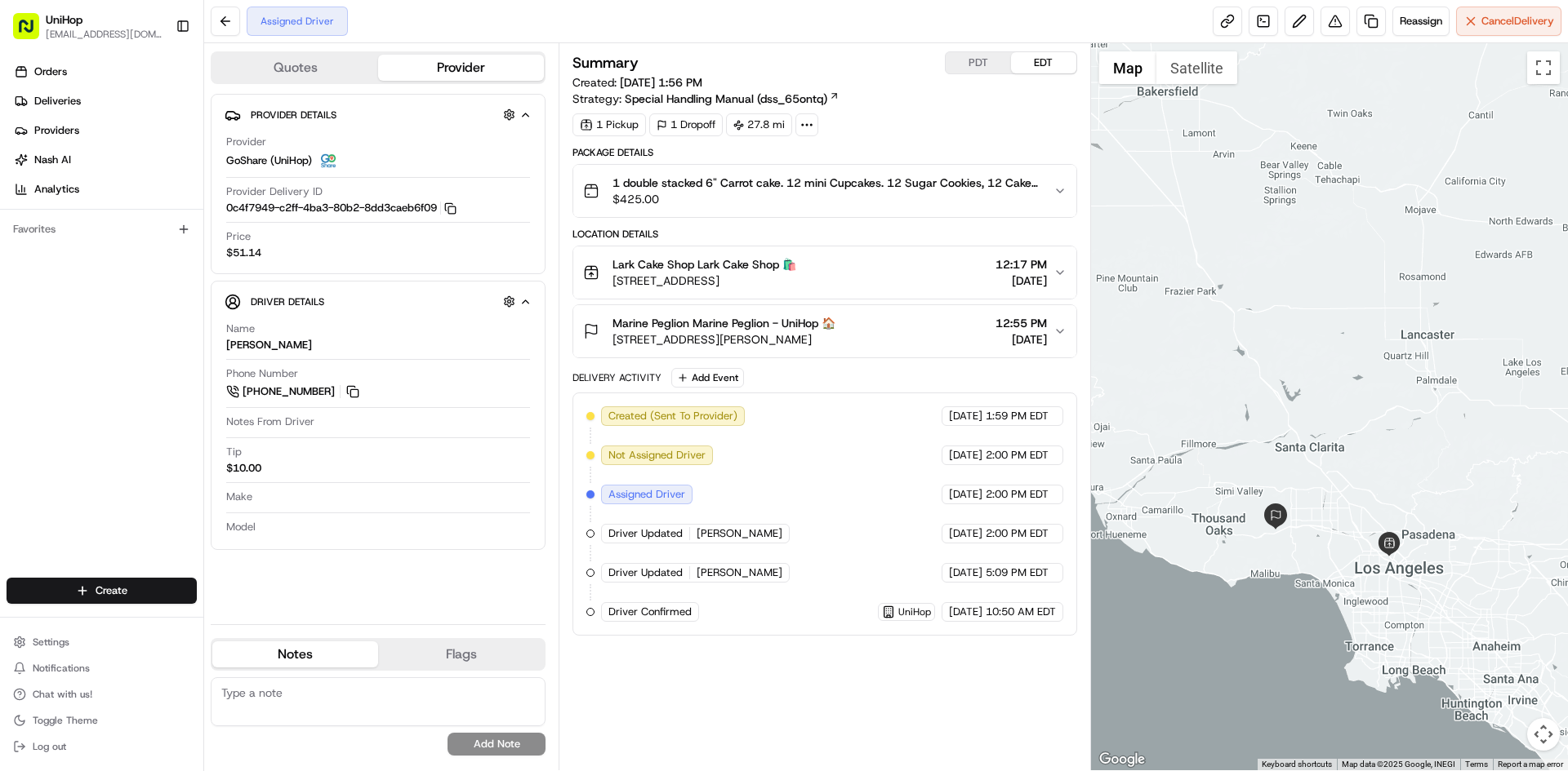
drag, startPoint x: 1357, startPoint y: 408, endPoint x: 1352, endPoint y: 425, distance: 17.7
click at [1352, 425] on div at bounding box center [1329, 407] width 477 height 727
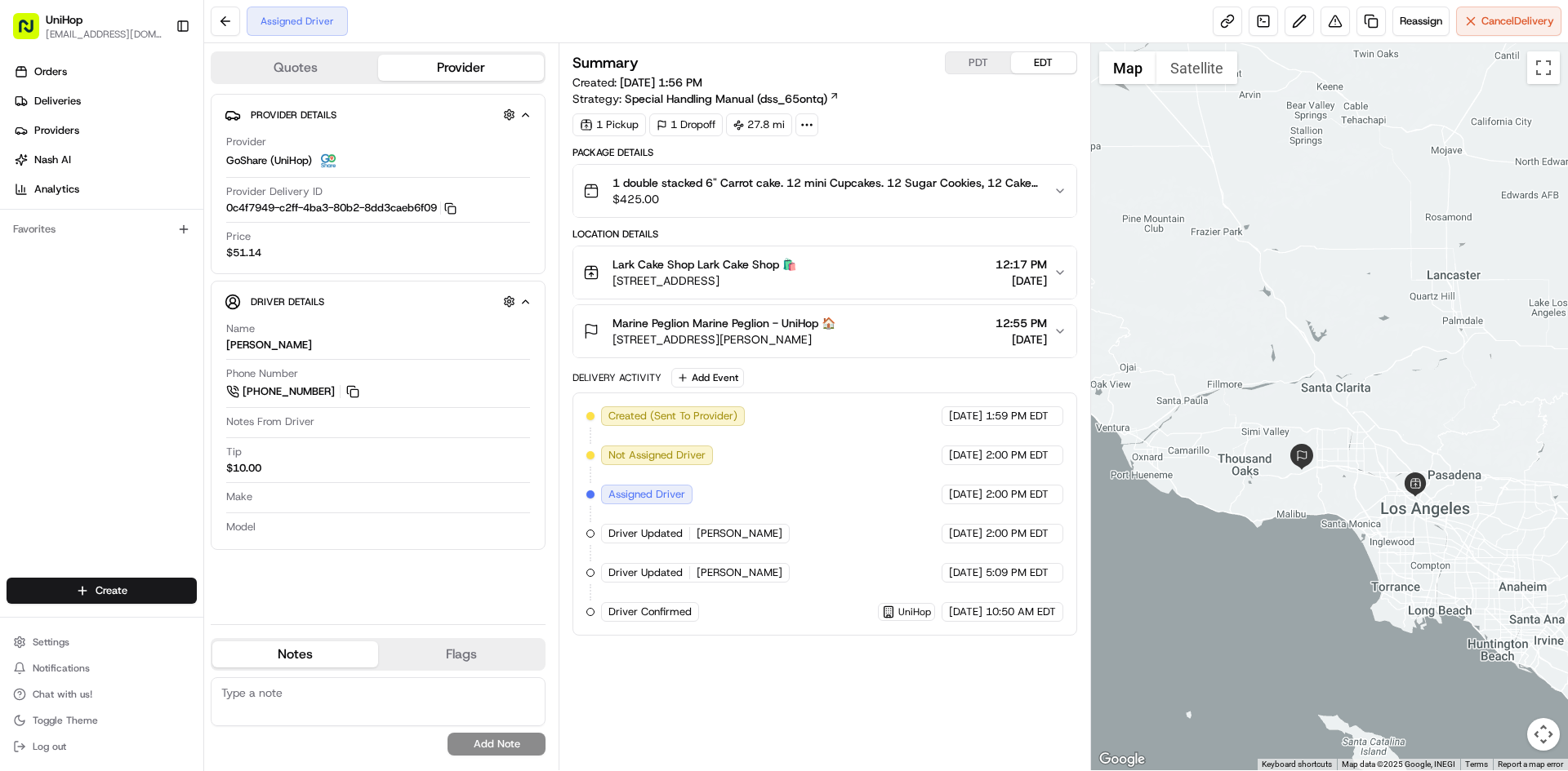
drag, startPoint x: 1385, startPoint y: 435, endPoint x: 1411, endPoint y: 366, distance: 73.7
click at [1411, 366] on div at bounding box center [1329, 407] width 477 height 727
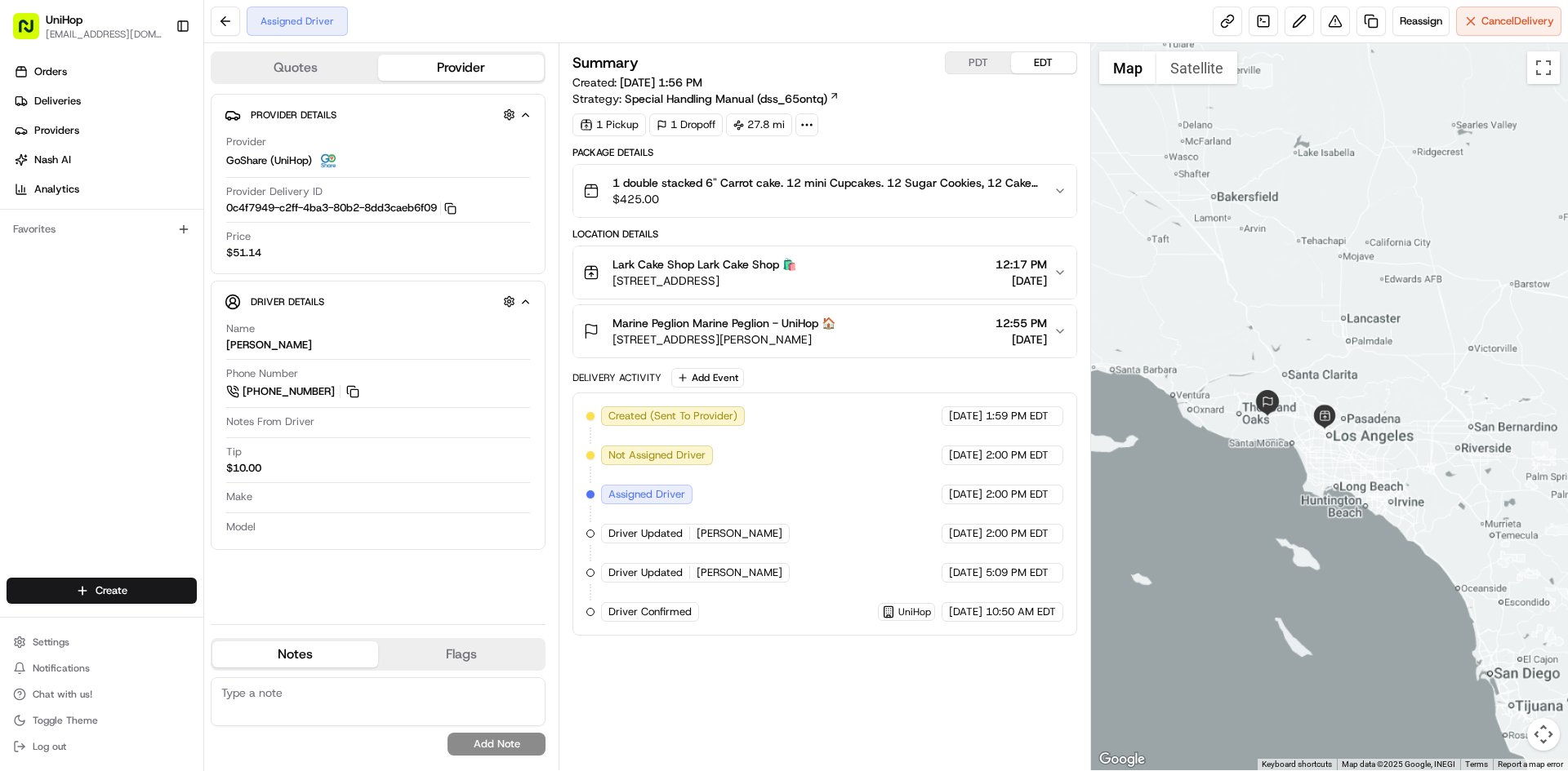
drag, startPoint x: 1243, startPoint y: 272, endPoint x: 1239, endPoint y: 305, distance: 33.2
click at [1241, 305] on div at bounding box center [1329, 407] width 477 height 727
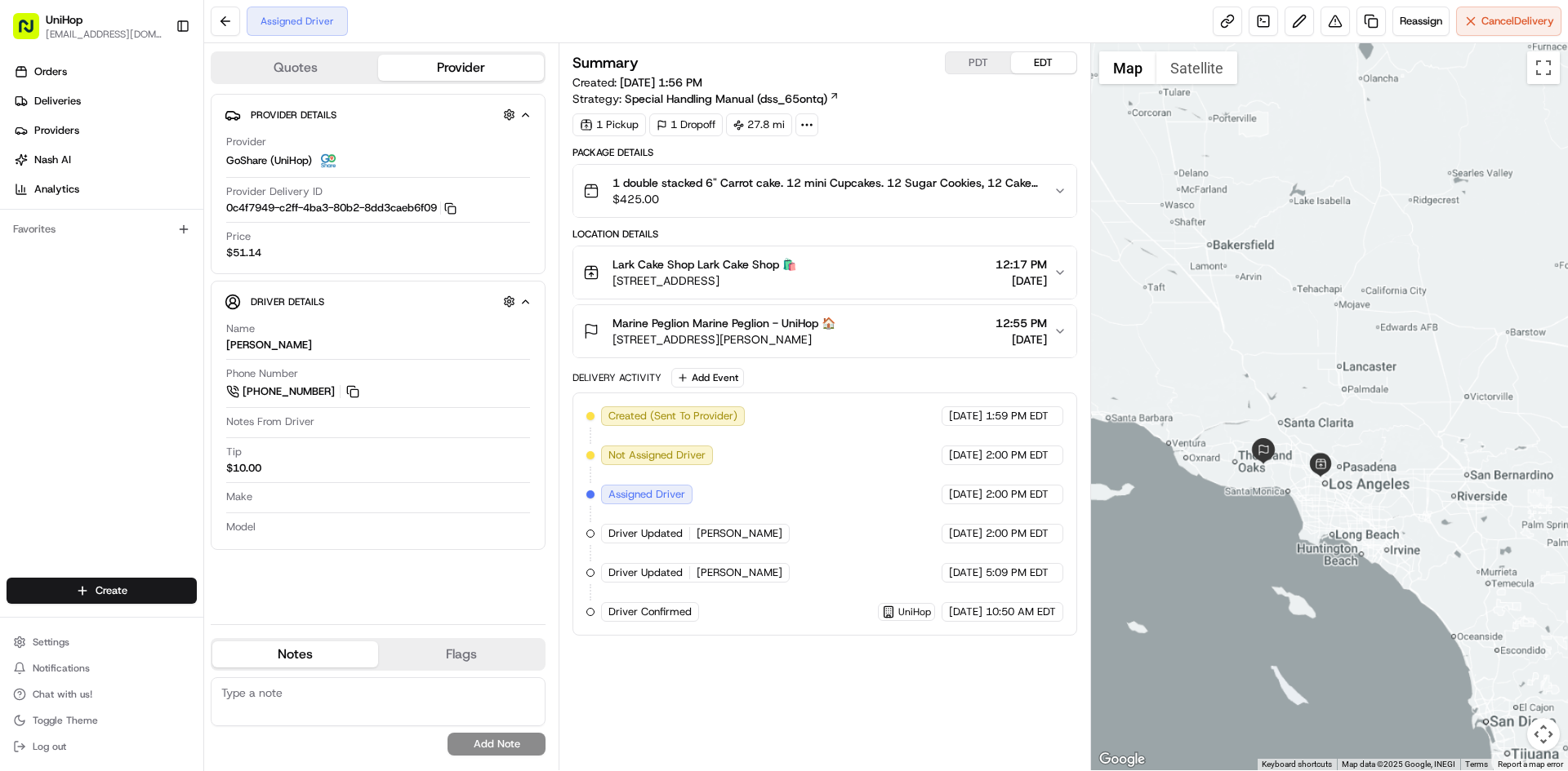
drag, startPoint x: 1193, startPoint y: 186, endPoint x: 1193, endPoint y: 200, distance: 14.0
click at [1193, 200] on div at bounding box center [1329, 407] width 477 height 727
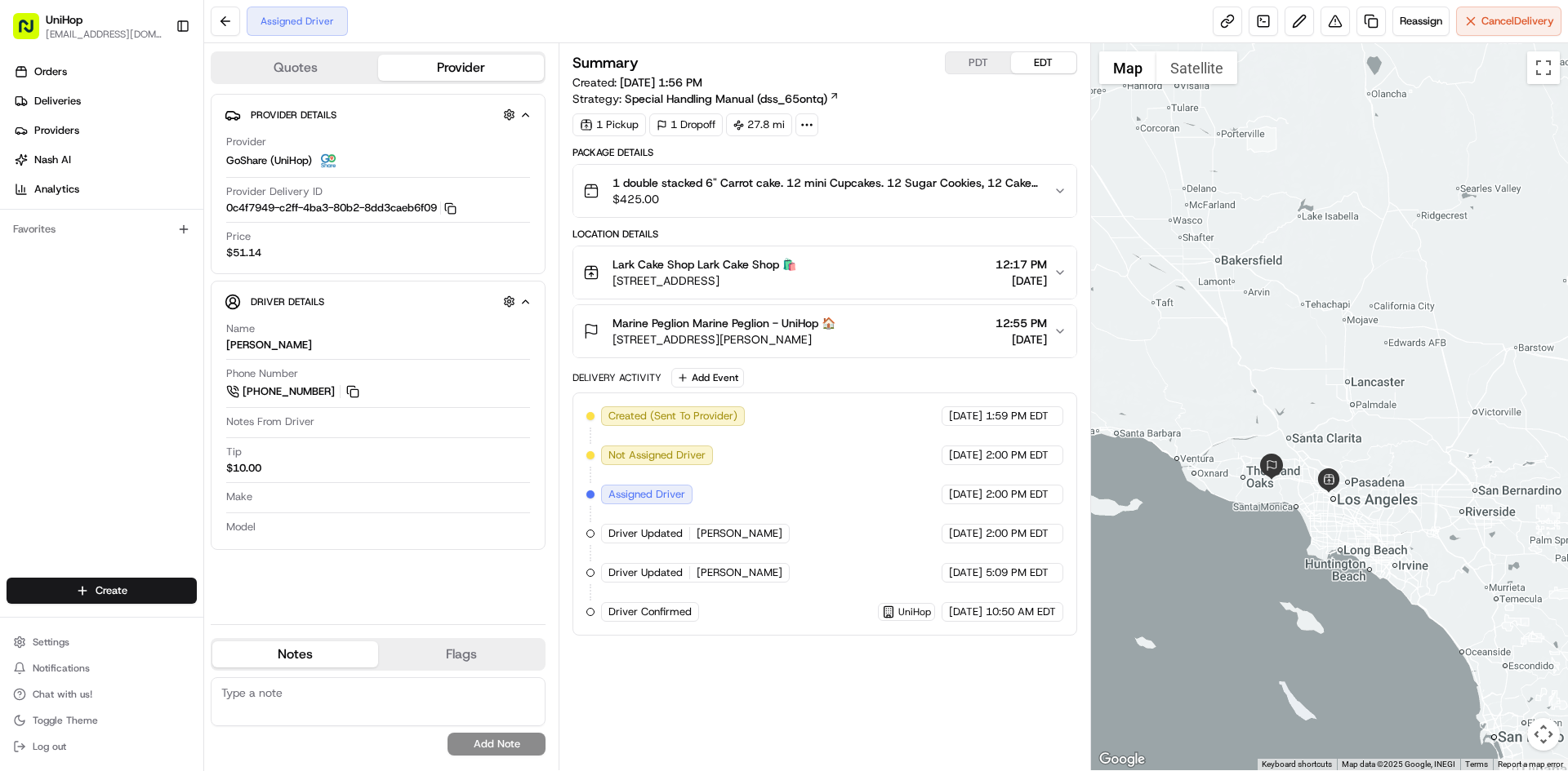
drag, startPoint x: 1208, startPoint y: 212, endPoint x: 1244, endPoint y: 247, distance: 50.2
click at [1244, 247] on div at bounding box center [1329, 407] width 477 height 727
click at [355, 393] on button at bounding box center [352, 391] width 18 height 18
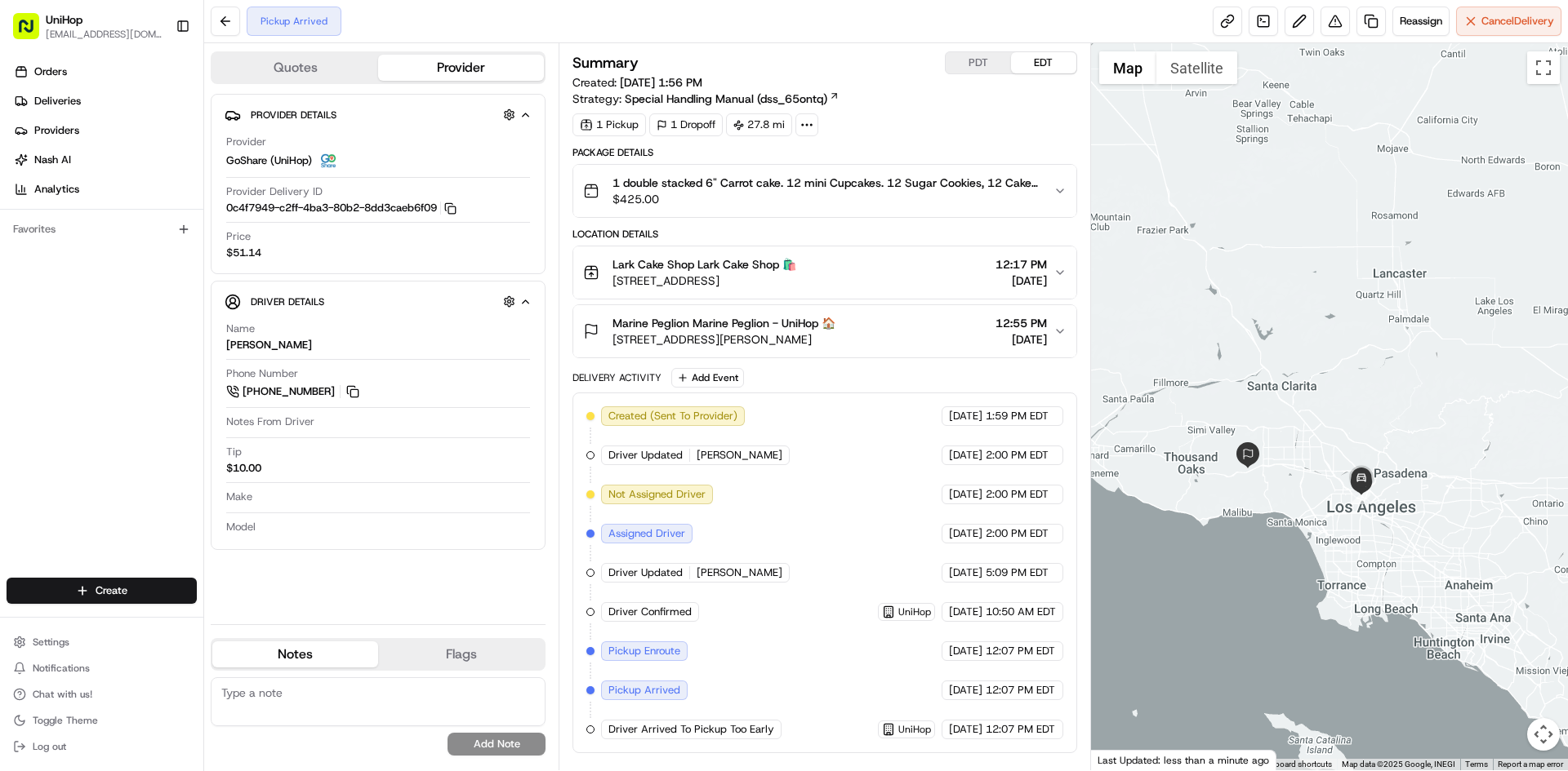
drag, startPoint x: 1286, startPoint y: 424, endPoint x: 1292, endPoint y: 388, distance: 36.5
click at [1292, 388] on div at bounding box center [1329, 407] width 477 height 727
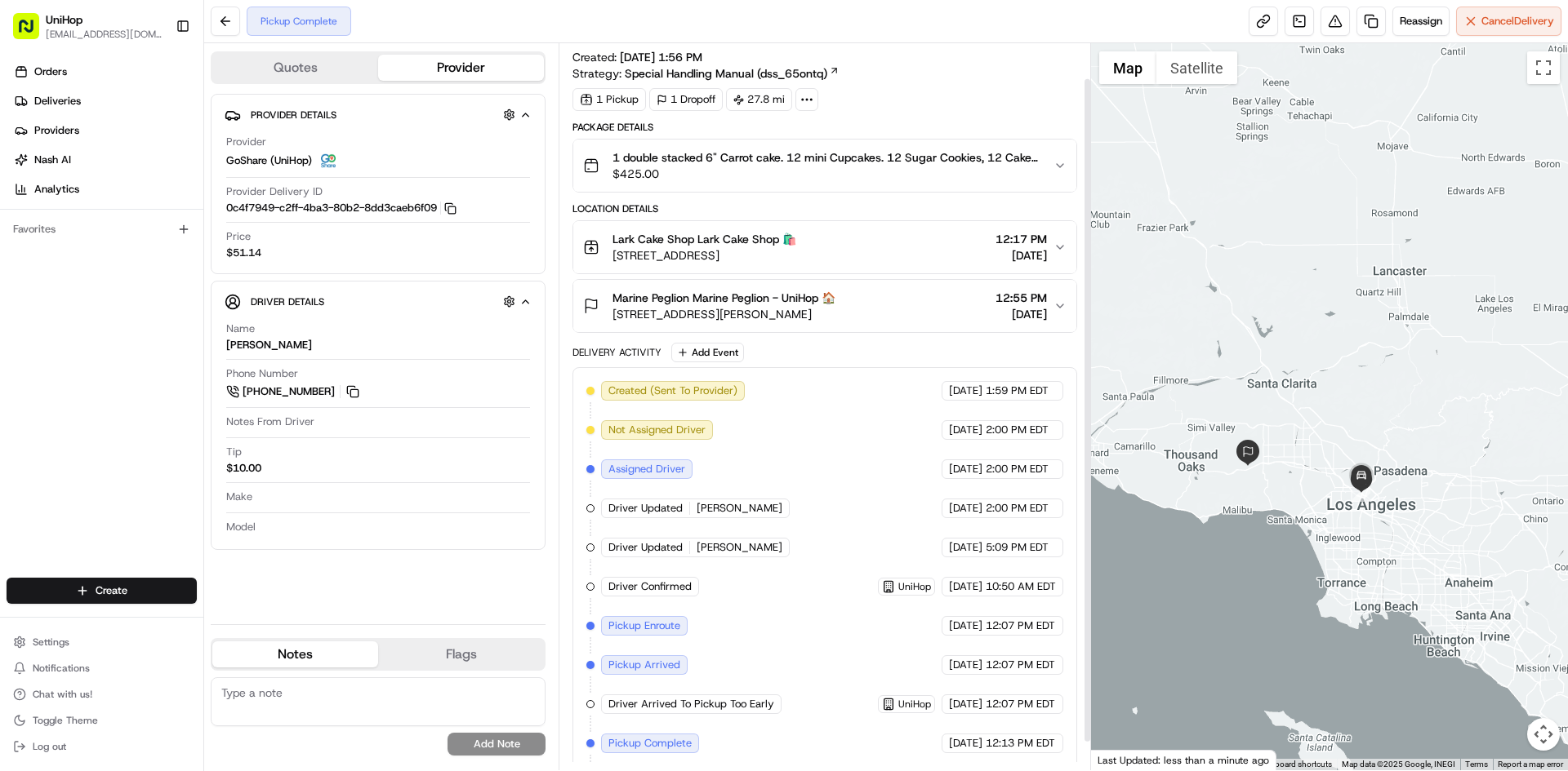
scroll to position [69, 0]
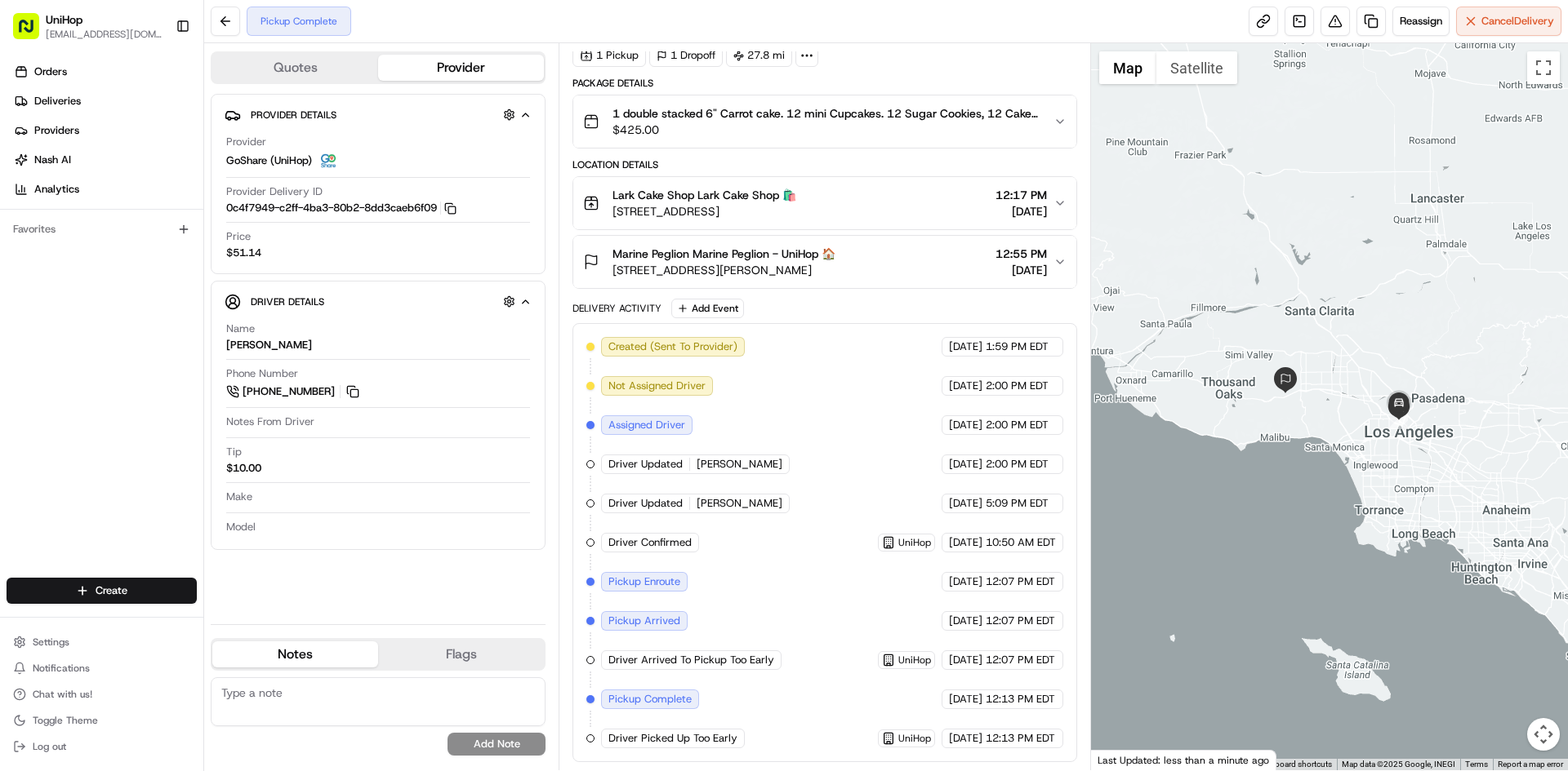
drag, startPoint x: 1298, startPoint y: 389, endPoint x: 1329, endPoint y: 315, distance: 80.2
click at [1329, 315] on div at bounding box center [1329, 407] width 477 height 727
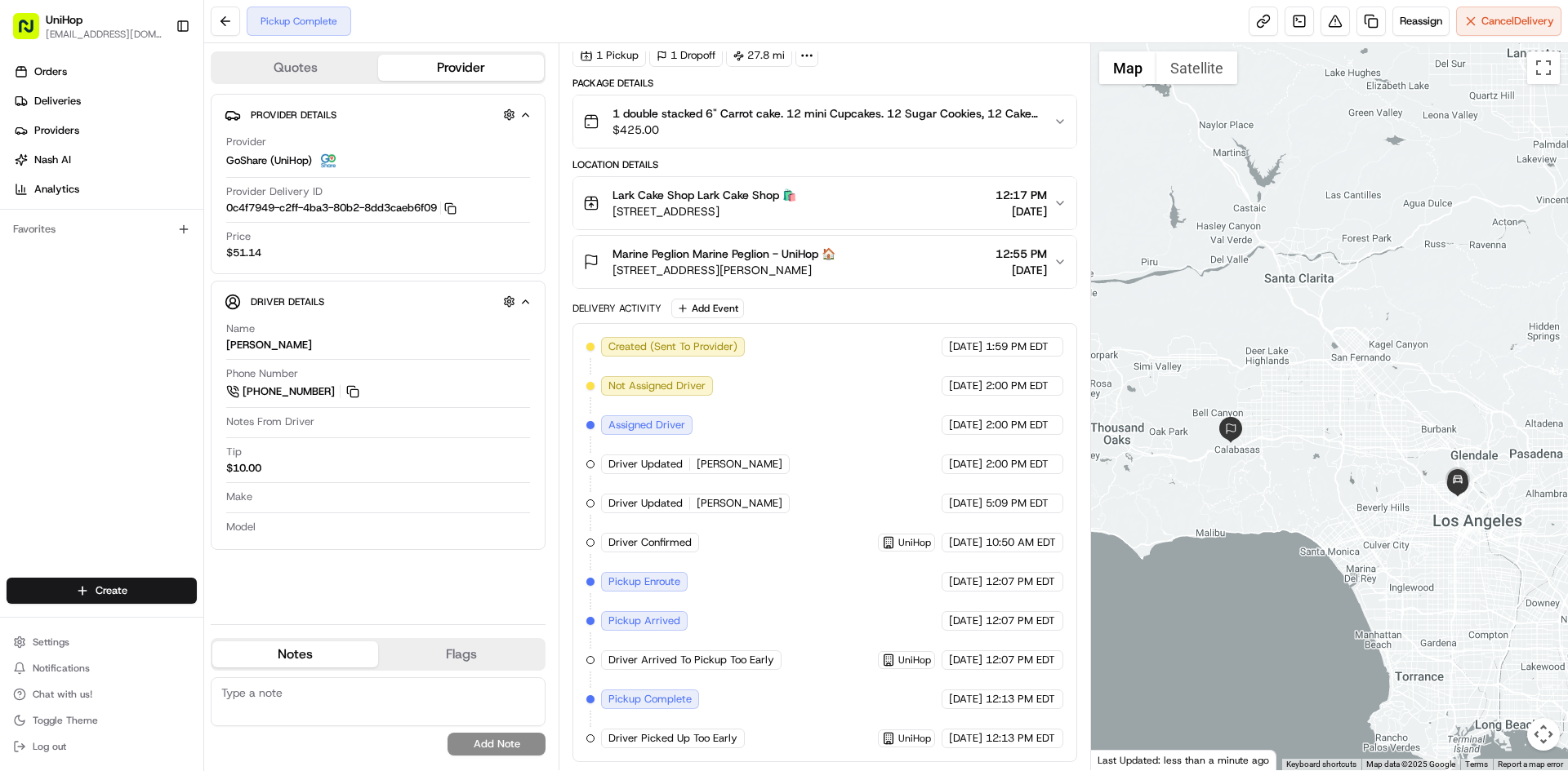
click at [44, 445] on div "Orders Deliveries Providers [PERSON_NAME] Analytics Favorites" at bounding box center [102, 319] width 203 height 535
click at [1232, 255] on div at bounding box center [1329, 407] width 477 height 727
click at [72, 421] on div "Orders Deliveries Providers [PERSON_NAME] Analytics Favorites" at bounding box center [102, 319] width 203 height 535
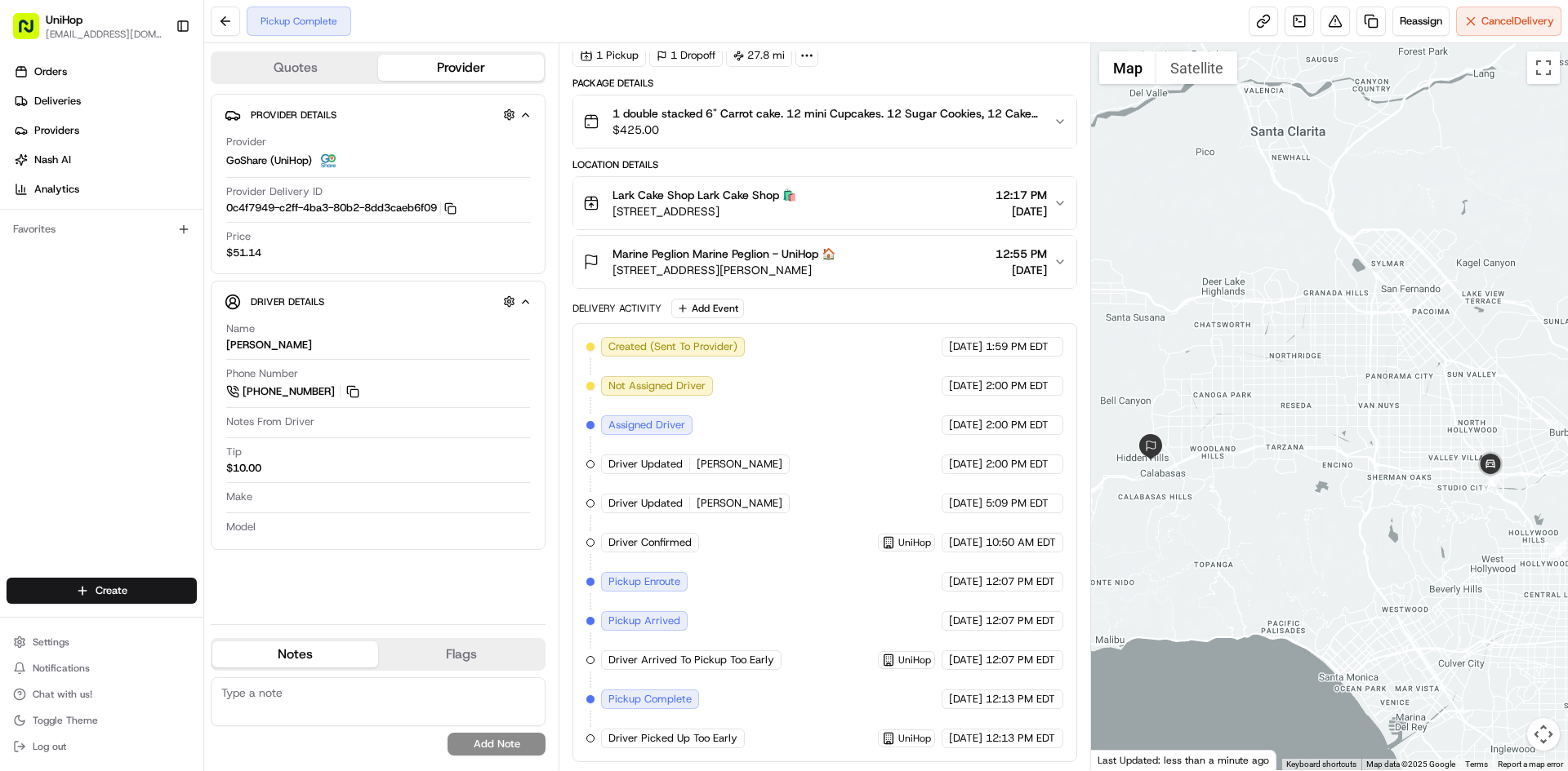
click at [1315, 508] on div at bounding box center [1329, 407] width 477 height 727
click at [44, 366] on div "Orders Deliveries Providers [PERSON_NAME] Analytics Favorites" at bounding box center [102, 319] width 203 height 535
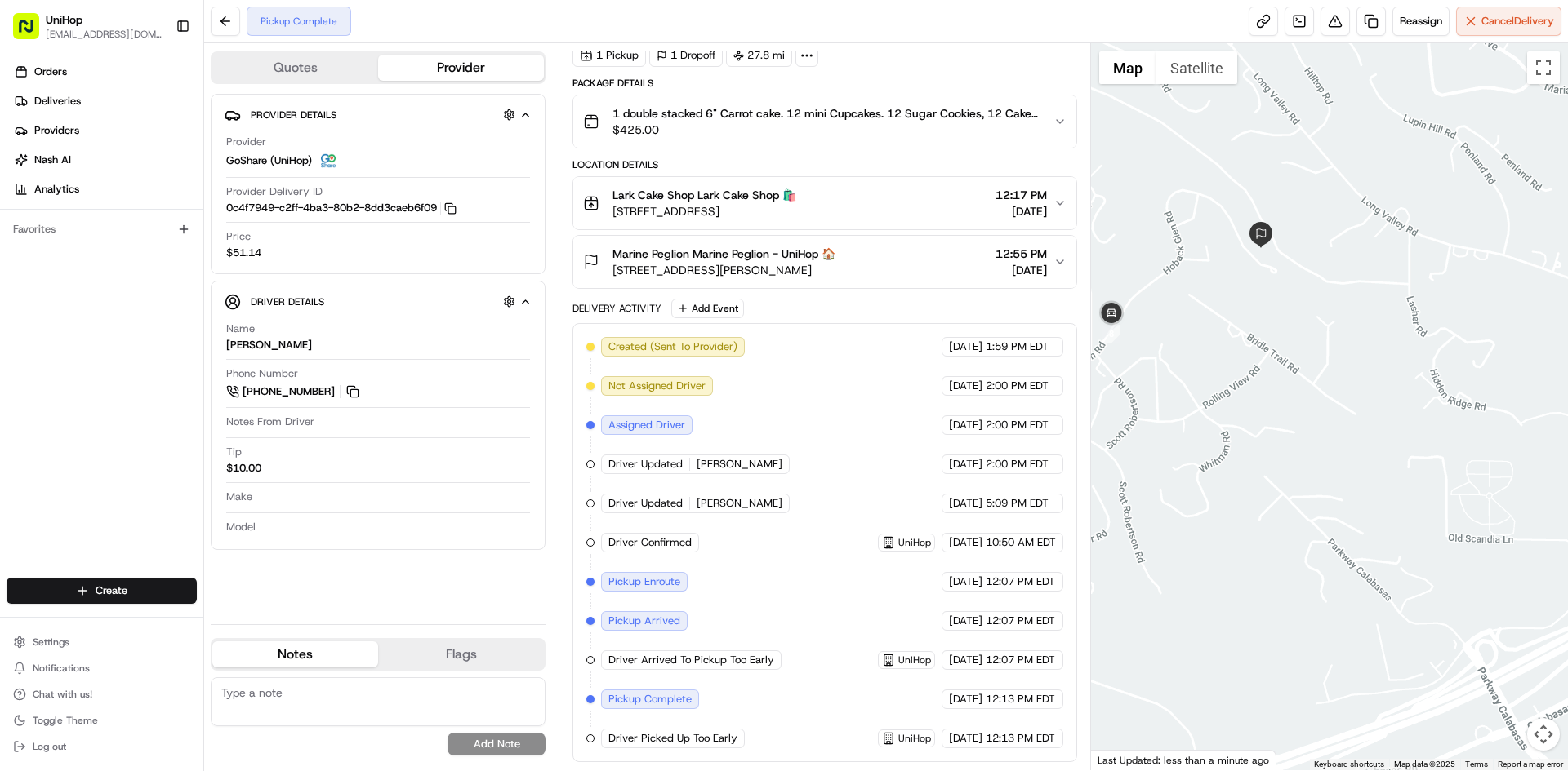
drag, startPoint x: 1236, startPoint y: 353, endPoint x: 1261, endPoint y: 376, distance: 34.0
click at [1251, 375] on div at bounding box center [1329, 407] width 477 height 727
drag, startPoint x: 1204, startPoint y: 259, endPoint x: 1220, endPoint y: 271, distance: 20.0
click at [1220, 271] on div at bounding box center [1329, 407] width 477 height 727
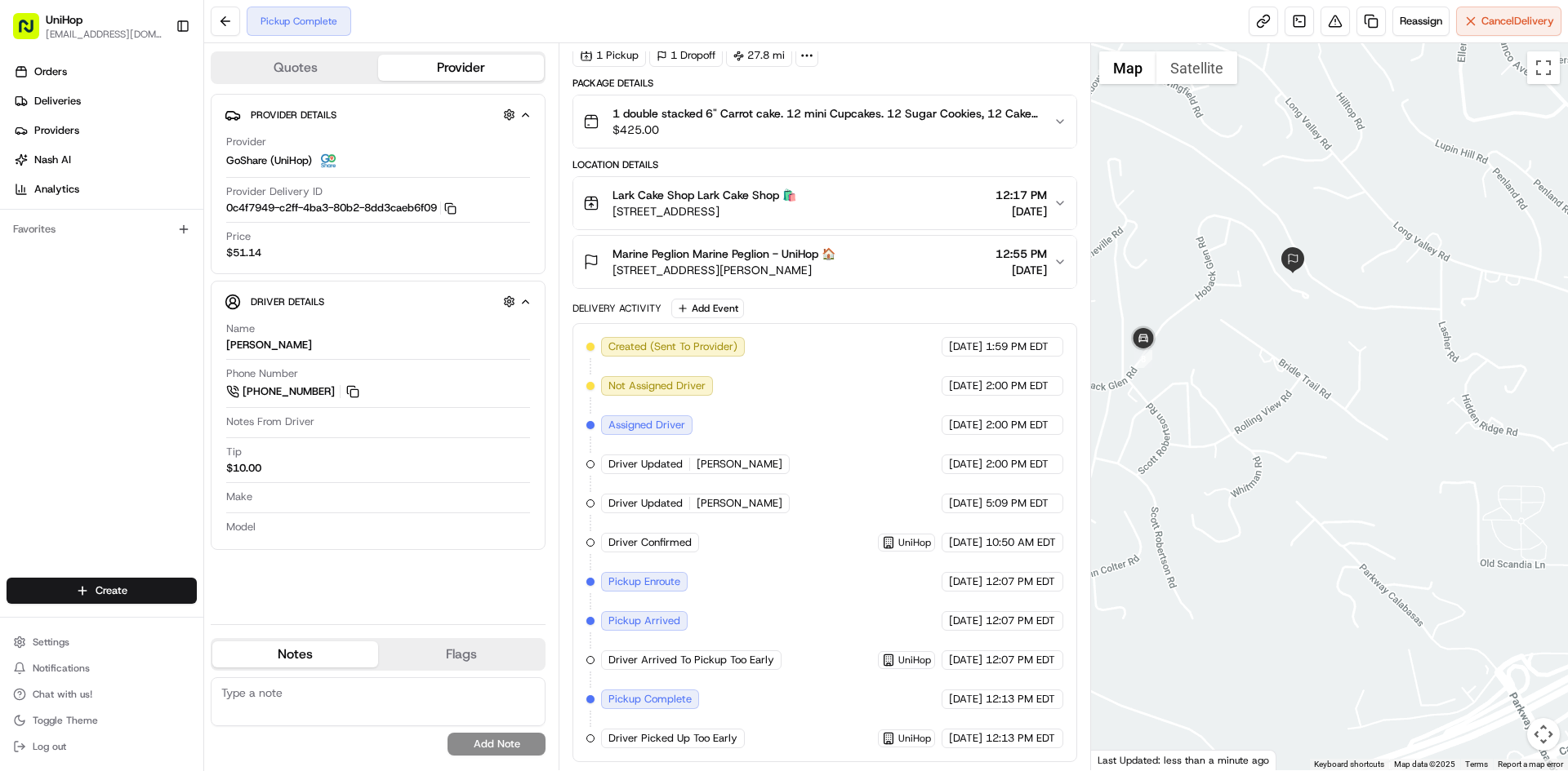
click at [120, 406] on div "Orders Deliveries Providers [PERSON_NAME] Analytics Favorites" at bounding box center [102, 319] width 203 height 535
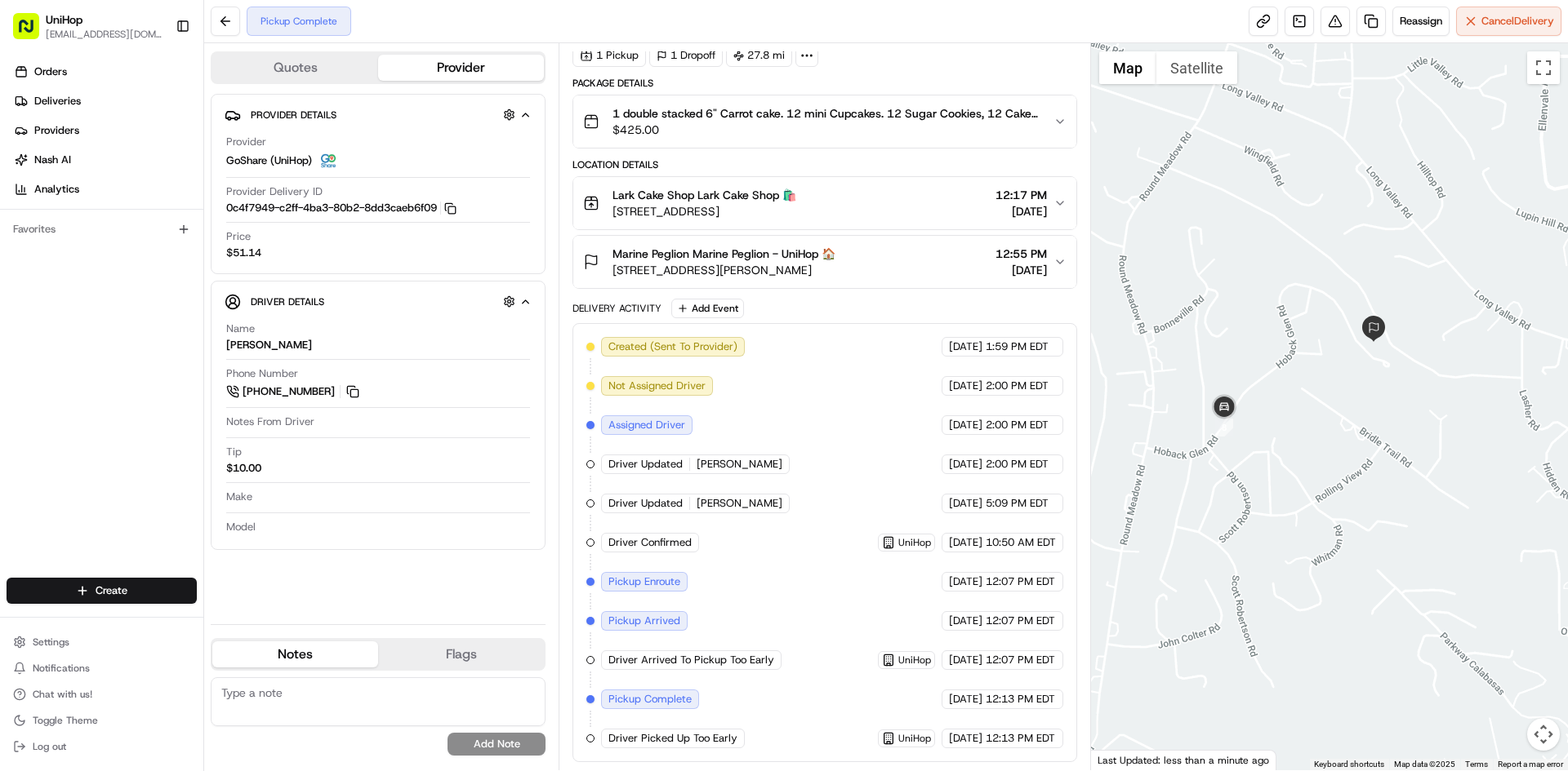
drag, startPoint x: 1271, startPoint y: 316, endPoint x: 1288, endPoint y: 325, distance: 19.2
click at [1288, 325] on div at bounding box center [1329, 407] width 477 height 727
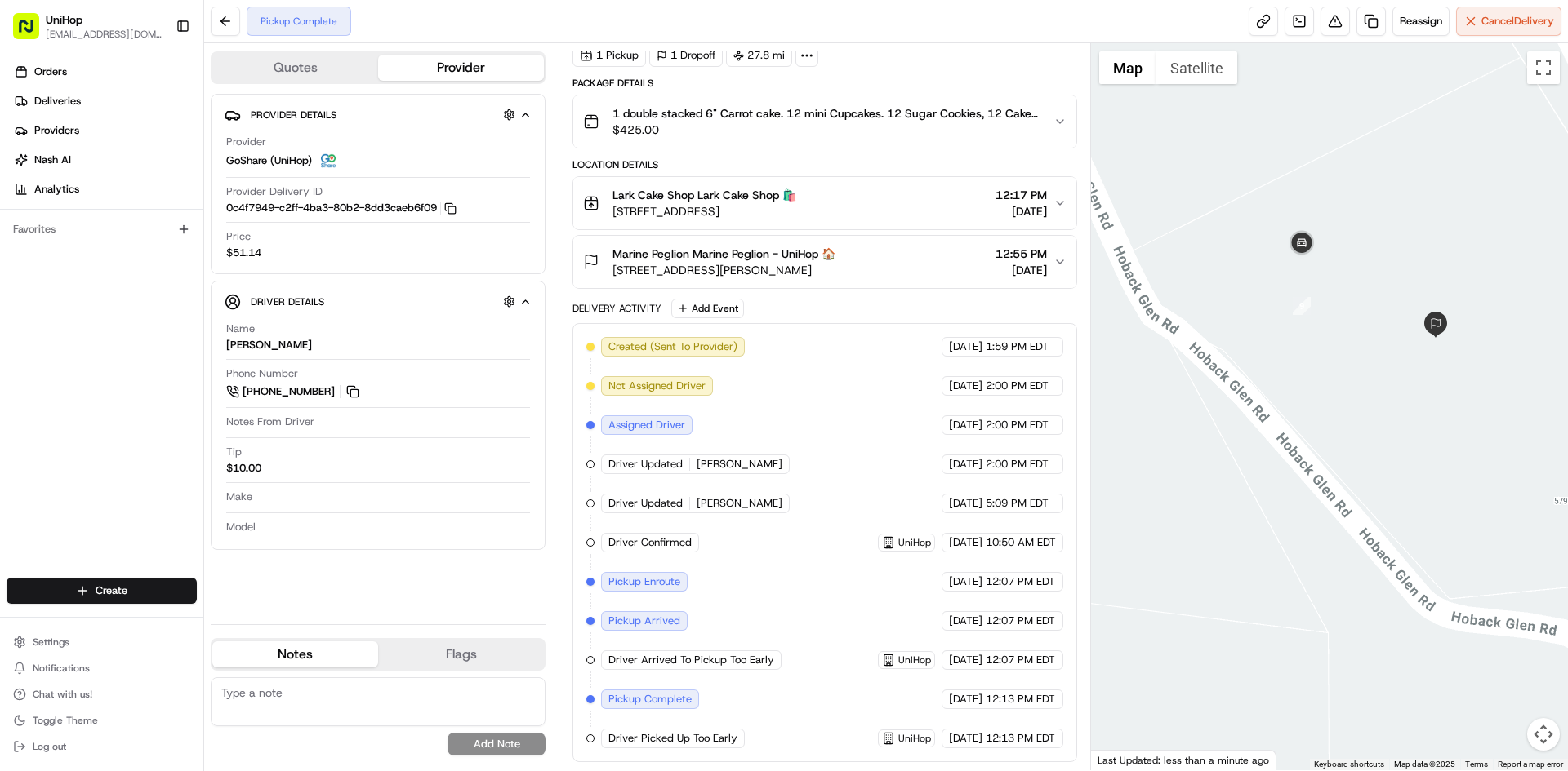
click at [1184, 84] on div at bounding box center [1329, 407] width 477 height 727
click at [1184, 82] on button "Satellite" at bounding box center [1196, 68] width 81 height 33
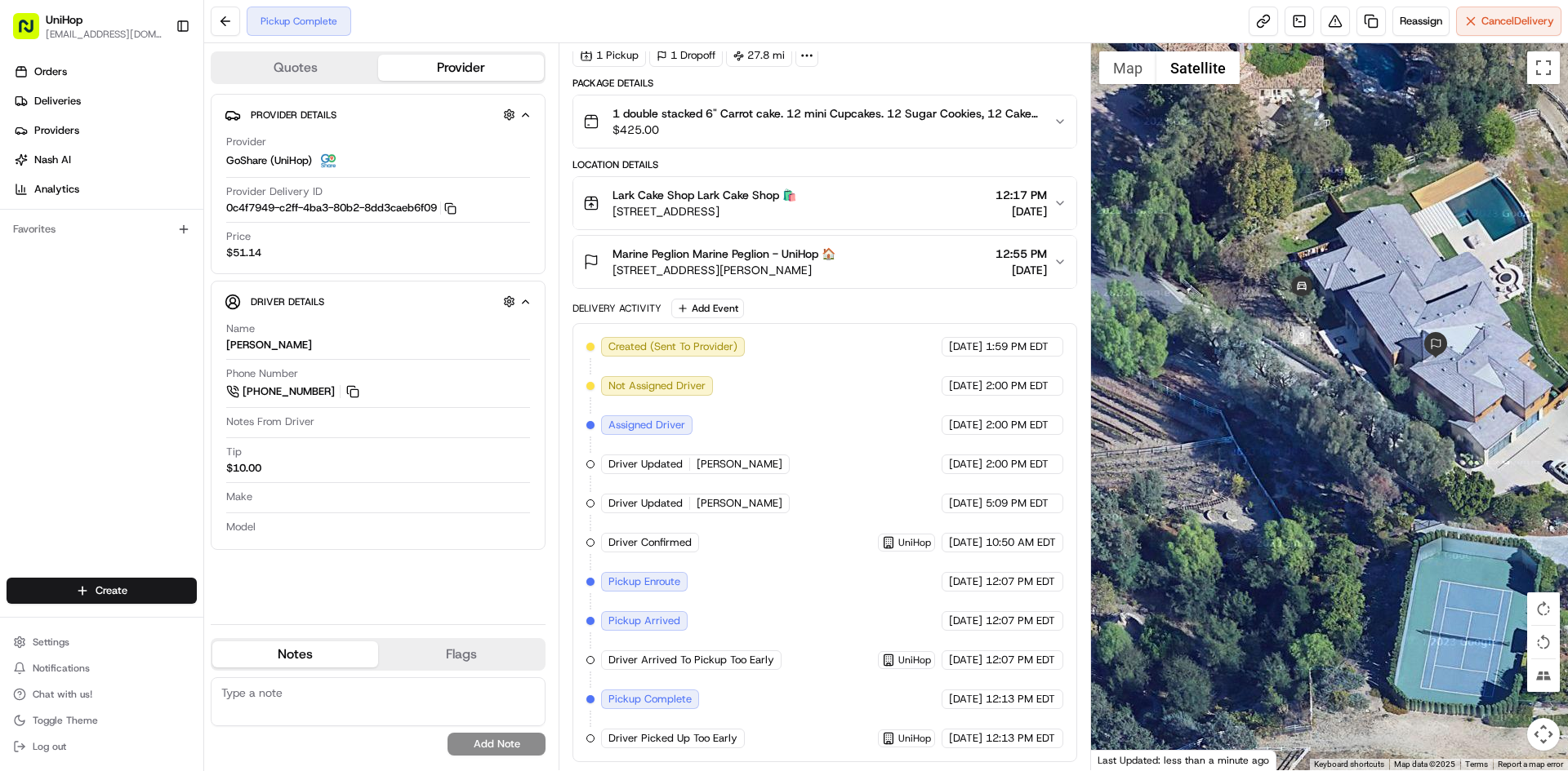
click at [1158, 76] on button "Satellite" at bounding box center [1197, 68] width 83 height 33
click at [1156, 69] on button "Satellite" at bounding box center [1197, 68] width 83 height 33
click at [1124, 69] on button "Map" at bounding box center [1127, 68] width 57 height 33
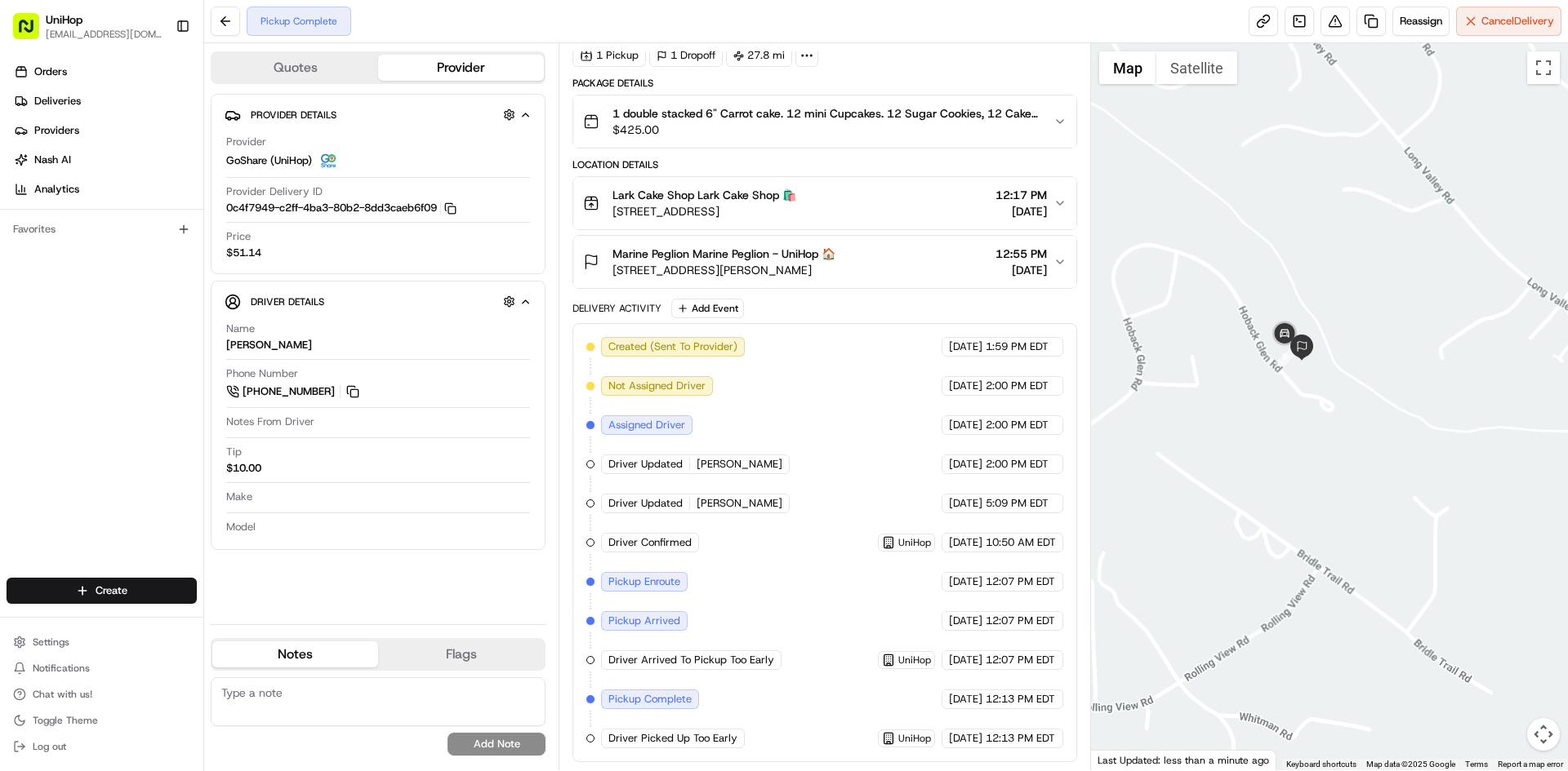
click at [1282, 425] on div at bounding box center [1329, 407] width 477 height 727
drag, startPoint x: 1266, startPoint y: 445, endPoint x: 1285, endPoint y: 460, distance: 24.2
click at [1285, 460] on div at bounding box center [1329, 407] width 477 height 727
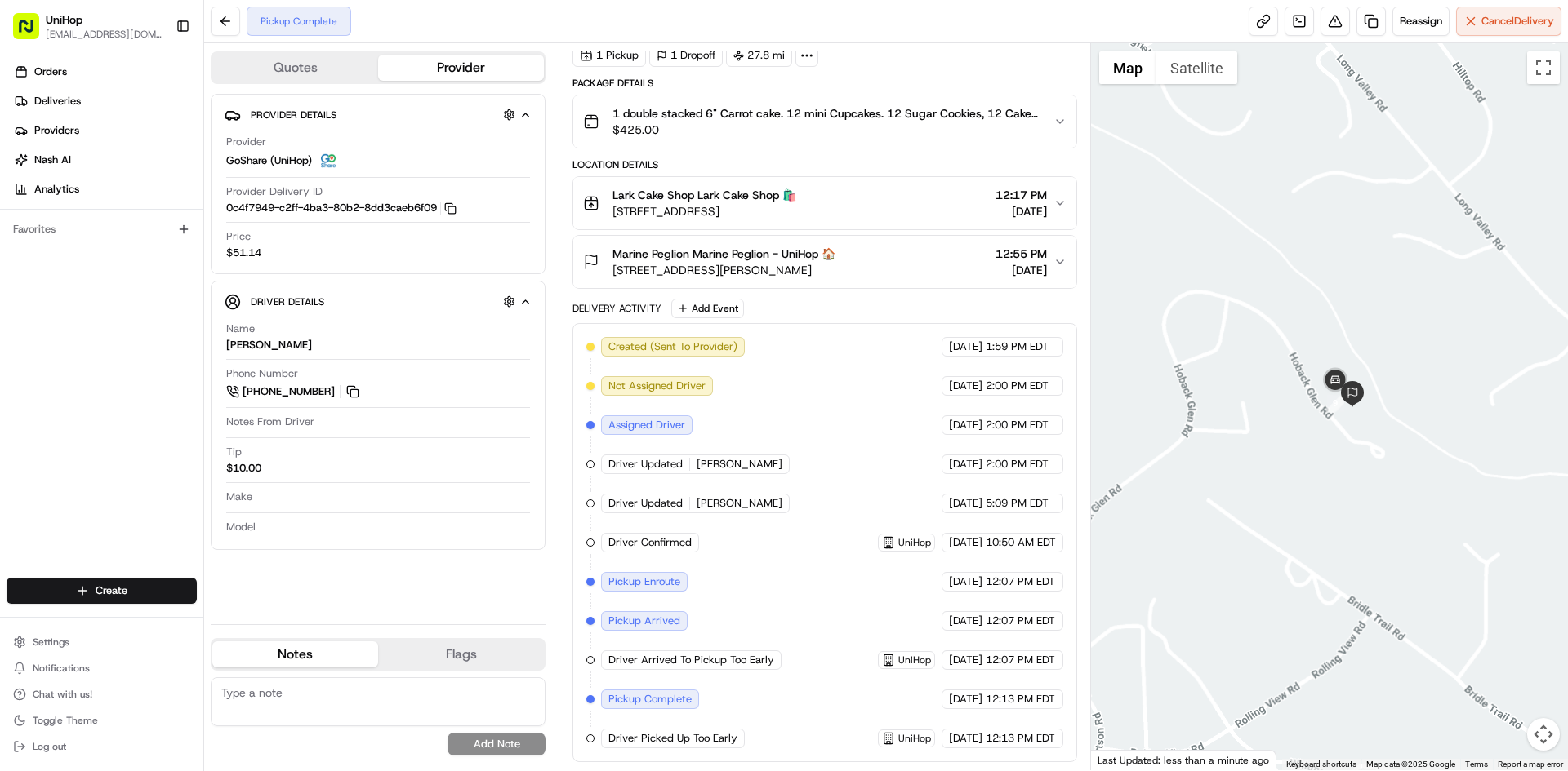
drag, startPoint x: 1305, startPoint y: 434, endPoint x: 1332, endPoint y: 463, distance: 39.6
click at [1332, 463] on div at bounding box center [1329, 407] width 477 height 727
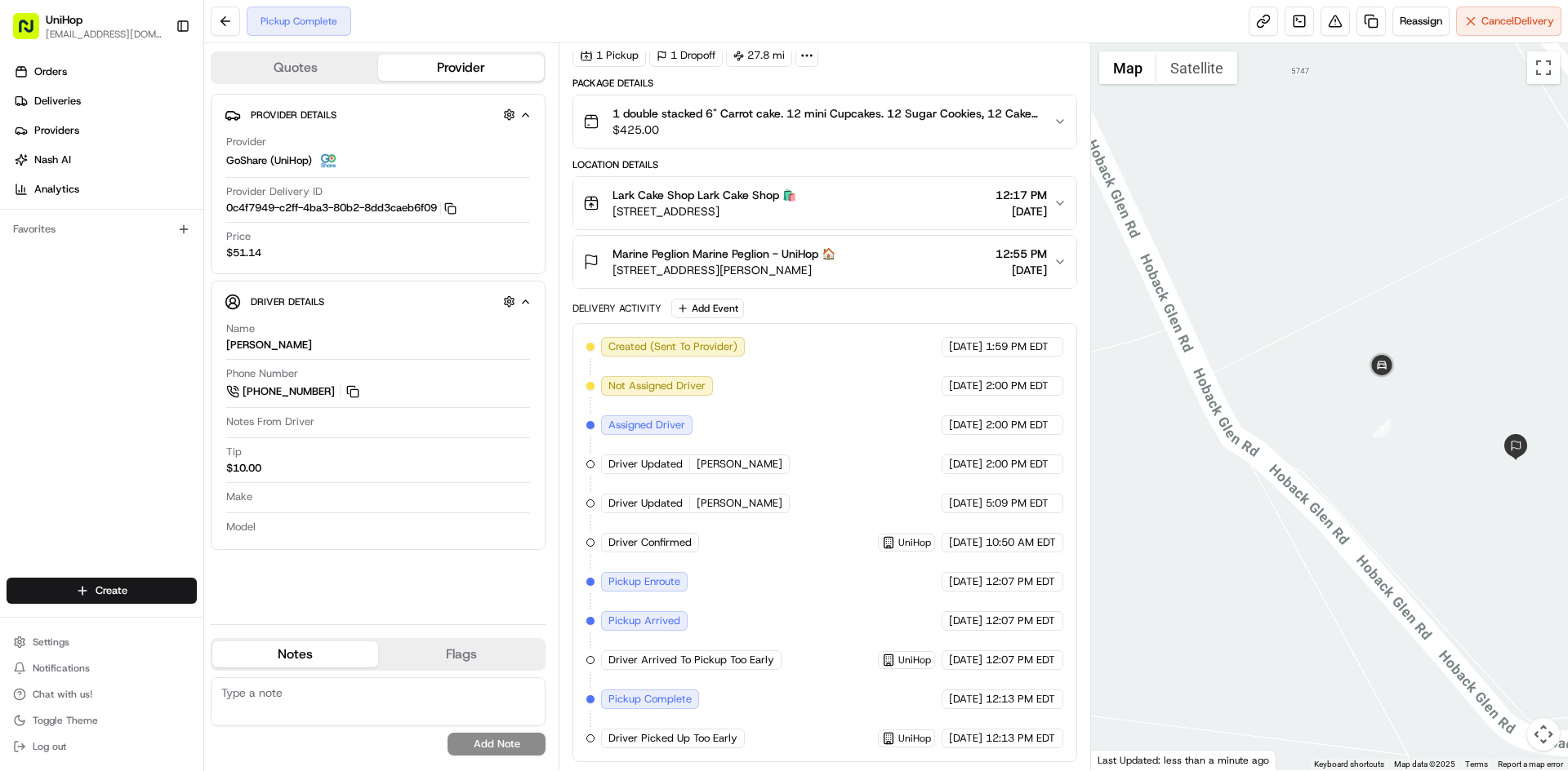
drag, startPoint x: 1438, startPoint y: 410, endPoint x: 1402, endPoint y: 421, distance: 37.6
click at [1402, 421] on div at bounding box center [1329, 407] width 477 height 727
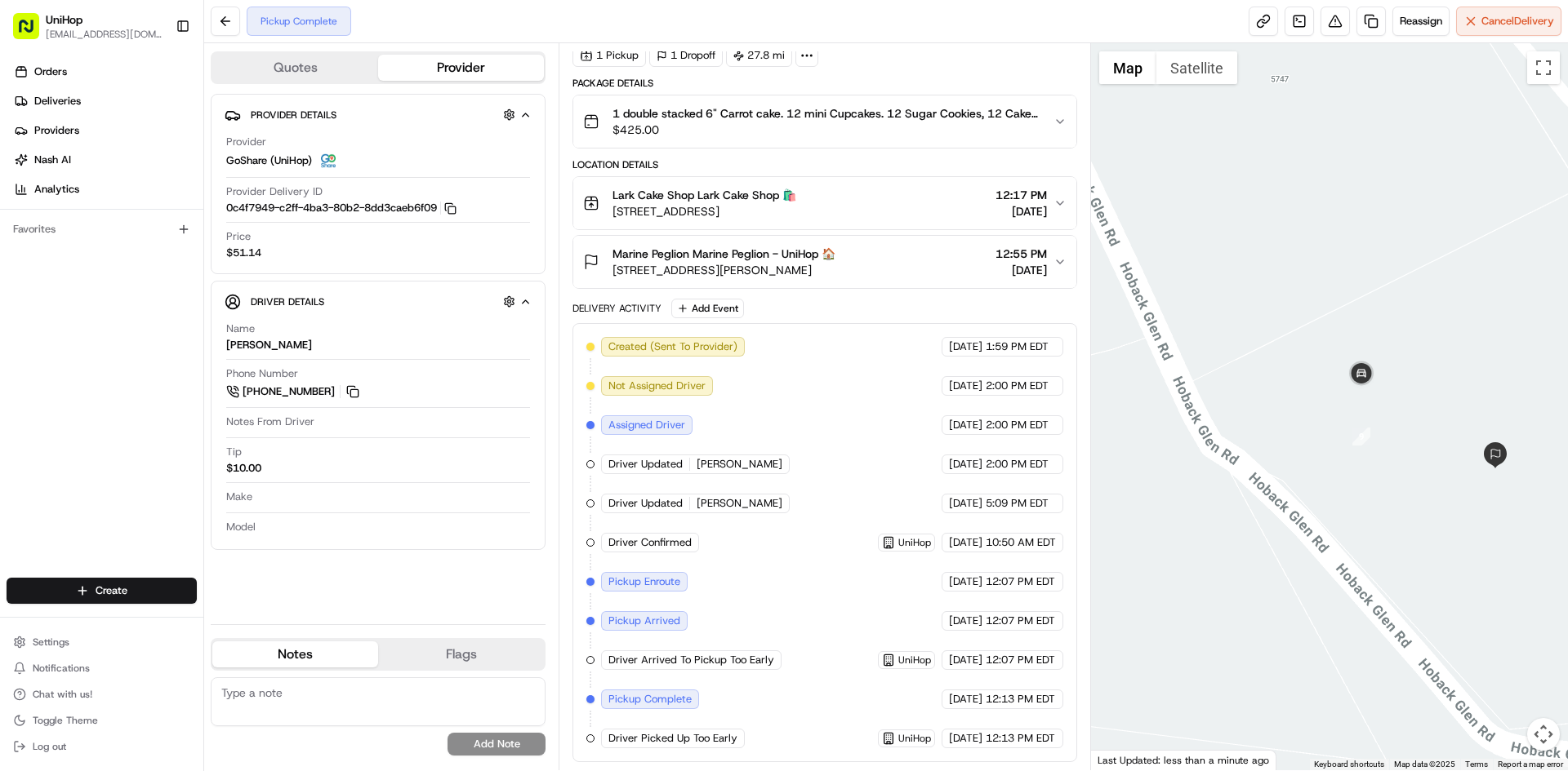
click at [1196, 71] on button "Satellite" at bounding box center [1196, 68] width 81 height 33
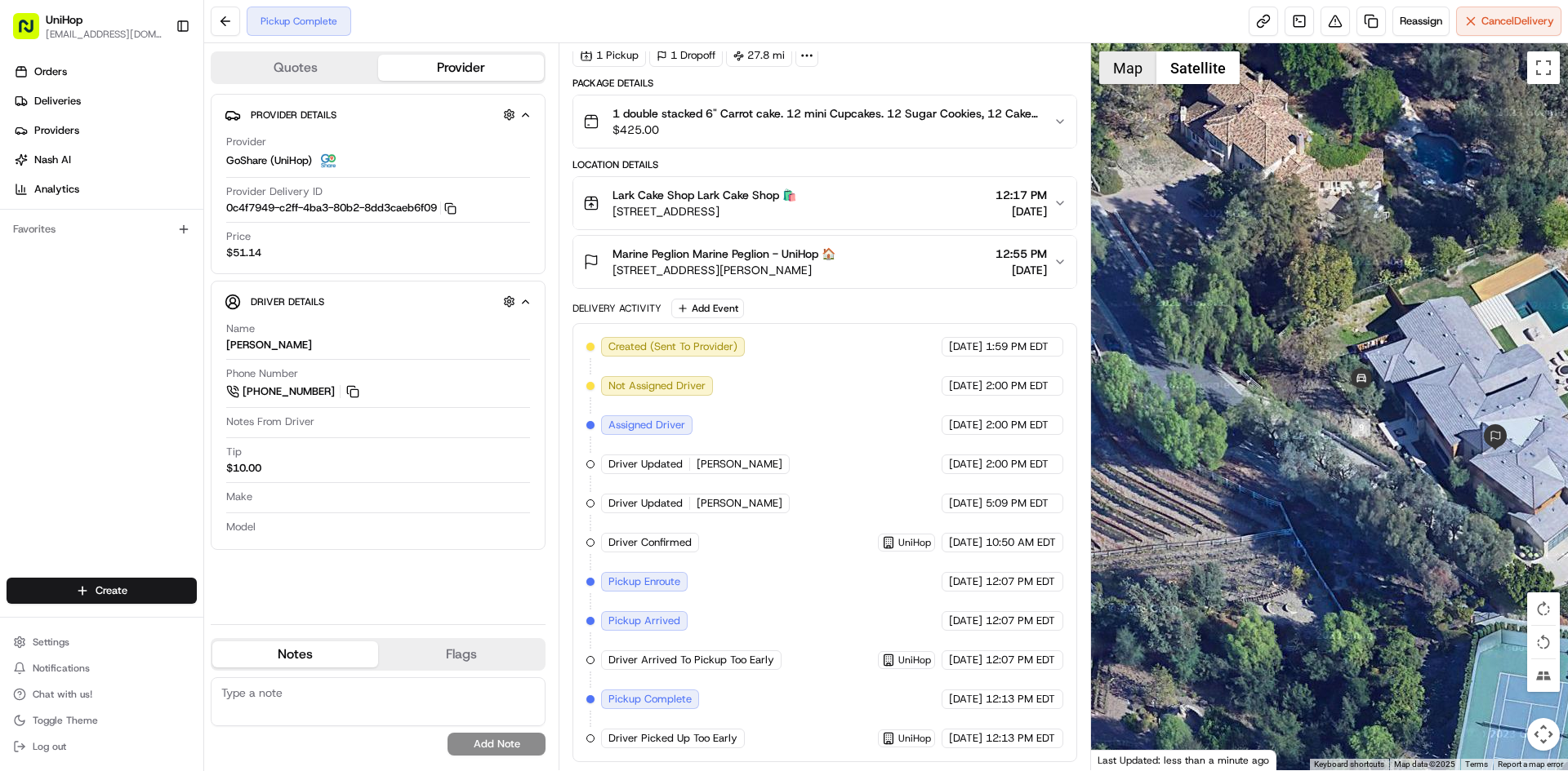
click at [1115, 82] on button "Map" at bounding box center [1127, 68] width 57 height 33
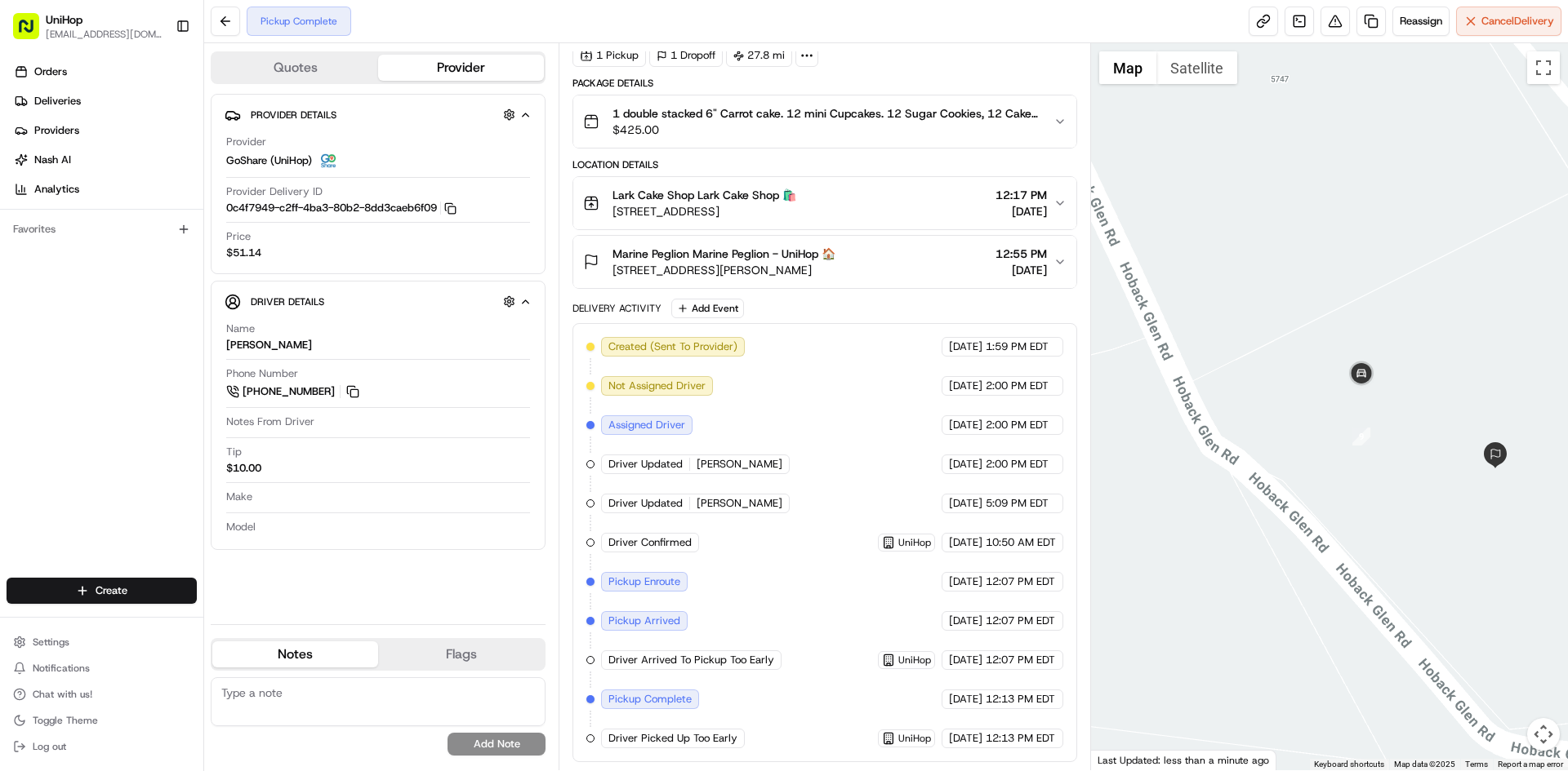
drag, startPoint x: 1250, startPoint y: 180, endPoint x: 1208, endPoint y: 185, distance: 42.3
click at [1209, 185] on div at bounding box center [1329, 407] width 477 height 727
click at [1193, 71] on button "Satellite" at bounding box center [1196, 68] width 81 height 33
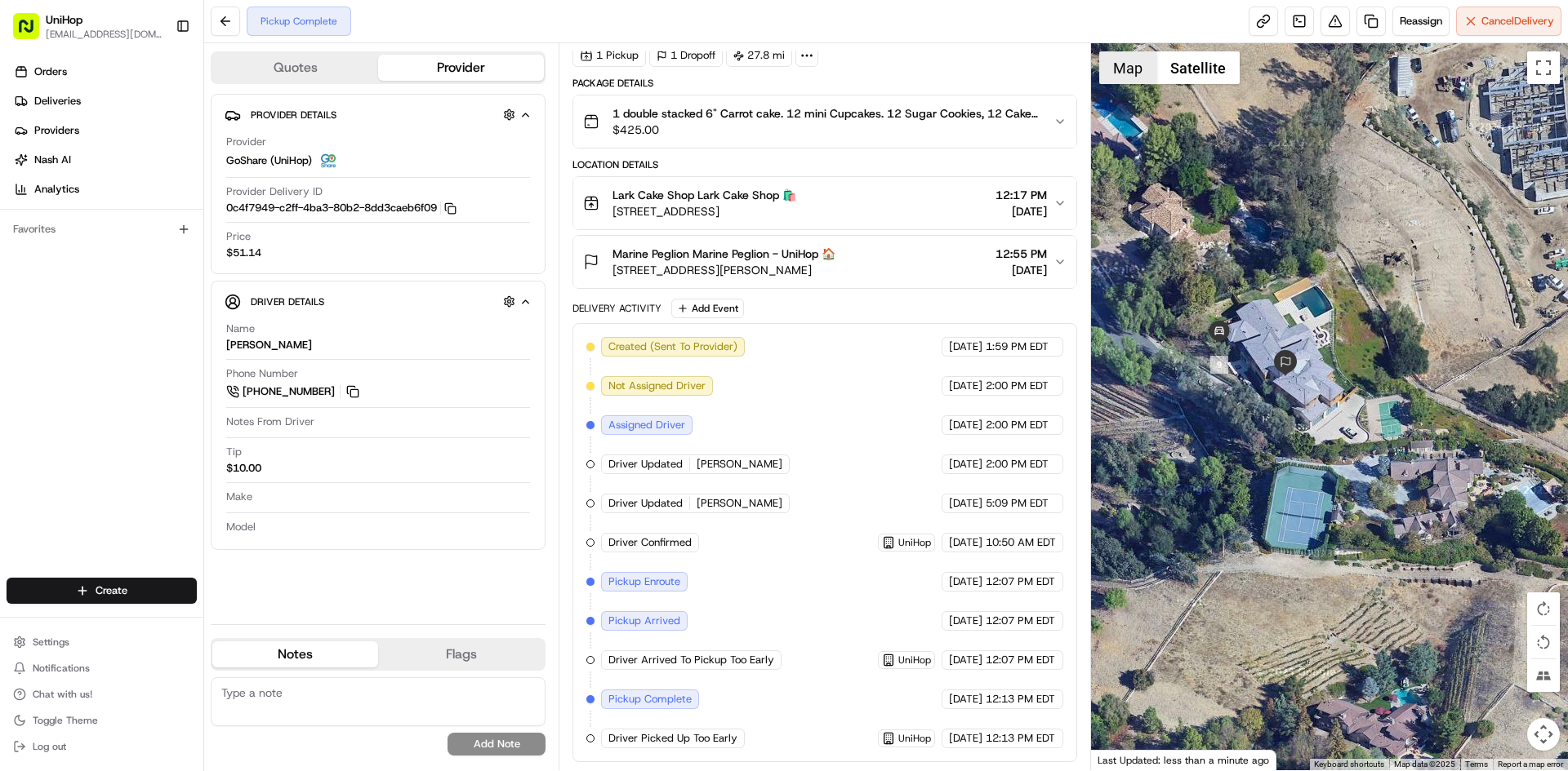
click at [1154, 70] on button "Map" at bounding box center [1127, 68] width 57 height 33
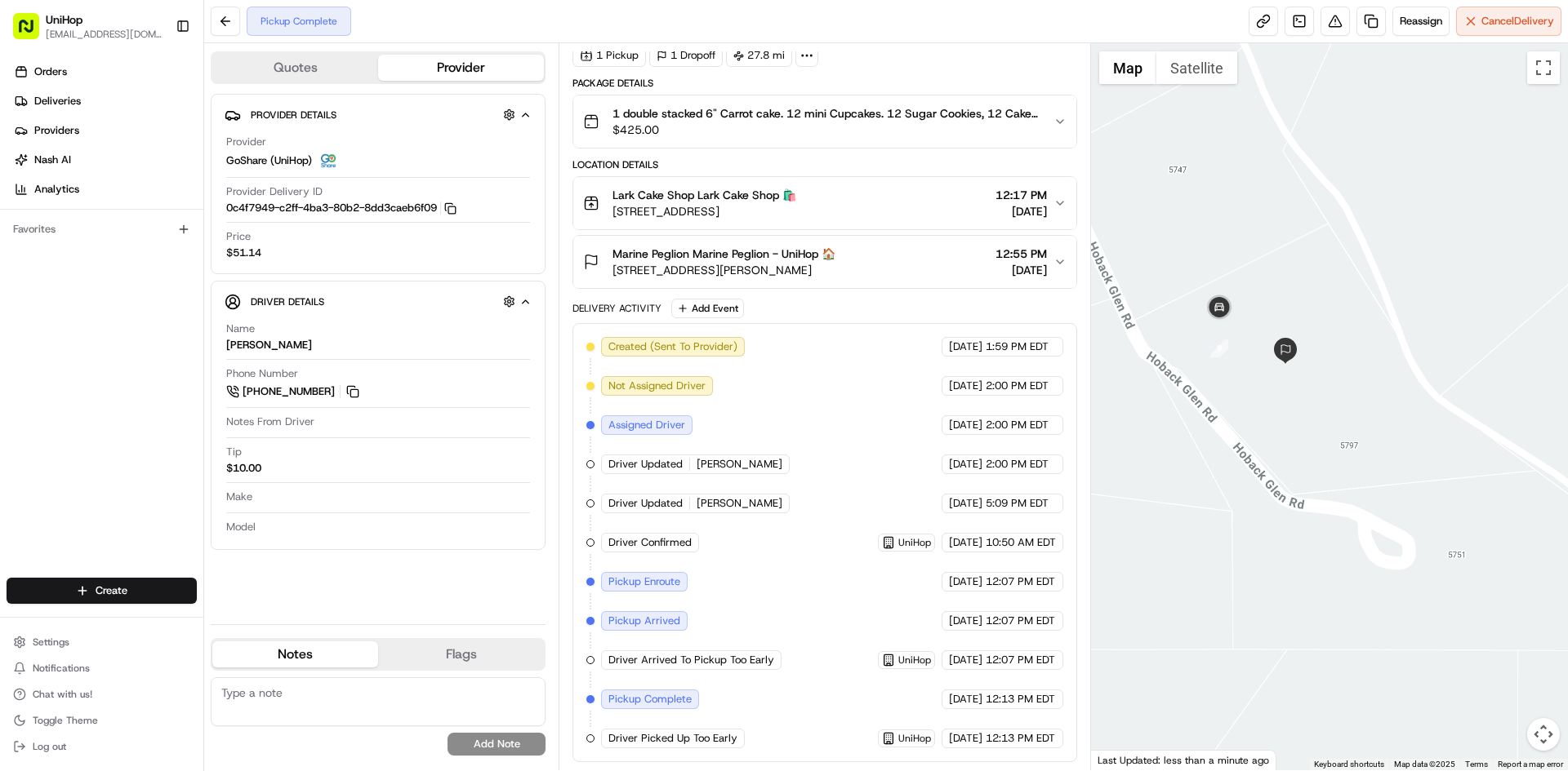
drag, startPoint x: 1272, startPoint y: 149, endPoint x: 1286, endPoint y: 159, distance: 17.2
click at [1286, 159] on div at bounding box center [1329, 407] width 477 height 727
drag, startPoint x: 1356, startPoint y: 187, endPoint x: 1358, endPoint y: 218, distance: 31.1
click at [1358, 217] on div at bounding box center [1329, 407] width 477 height 727
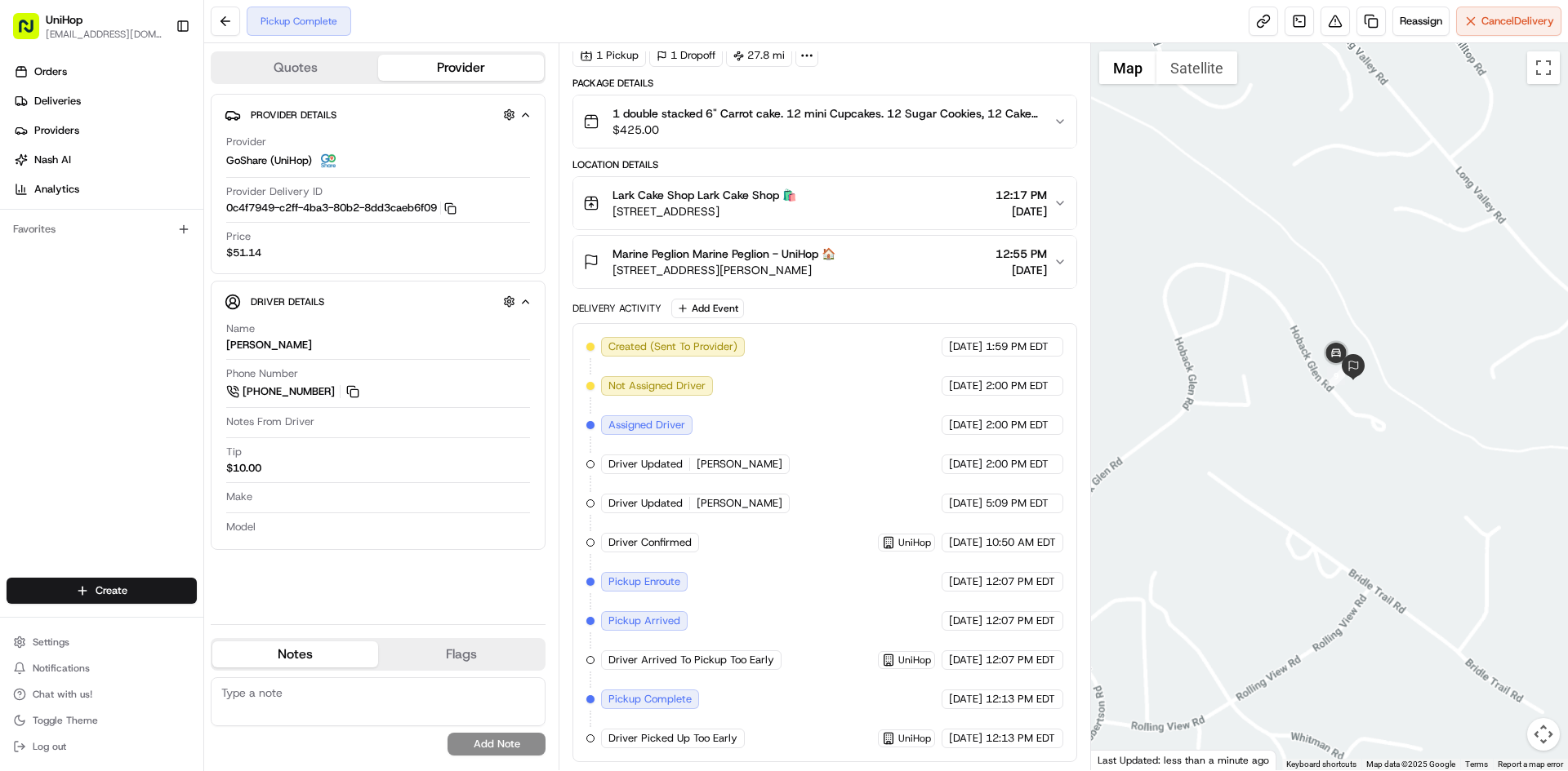
drag, startPoint x: 1359, startPoint y: 226, endPoint x: 1400, endPoint y: 312, distance: 95.3
click at [1400, 312] on div at bounding box center [1329, 407] width 477 height 727
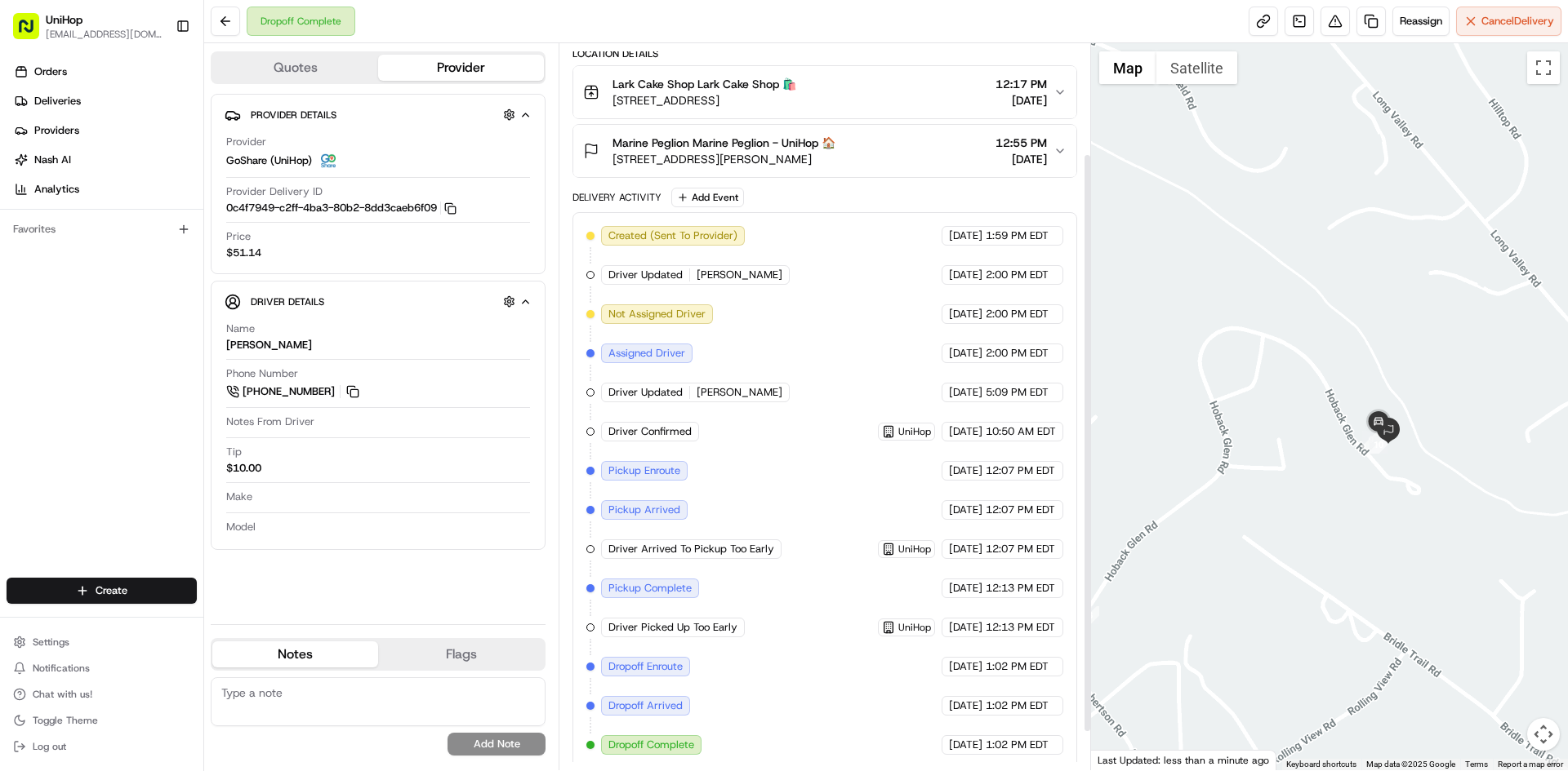
scroll to position [0, 0]
